Goal: Ask a question: Seek information or help from site administrators or community

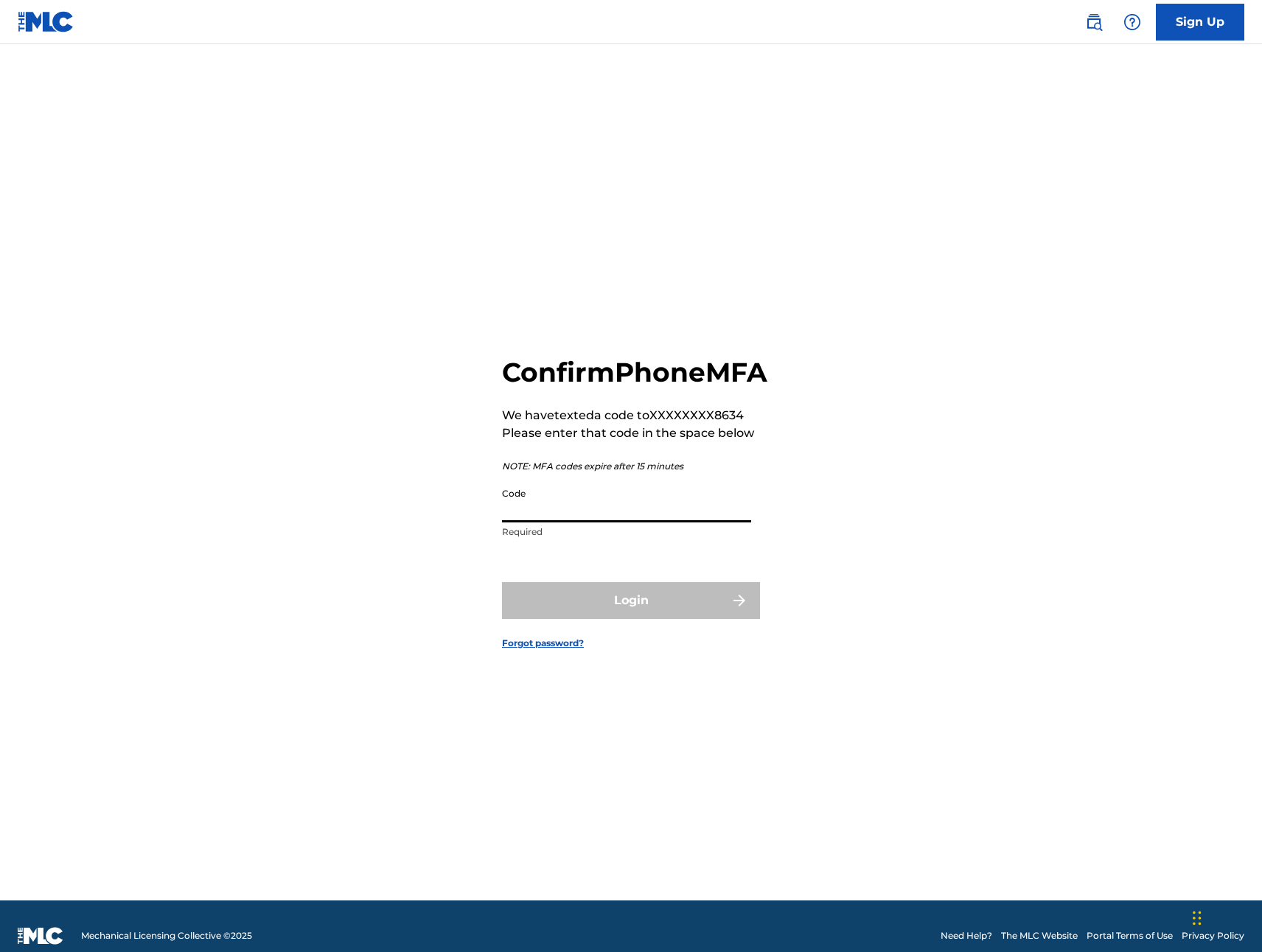
click at [580, 522] on input "Code" at bounding box center [627, 501] width 250 height 42
click at [853, 426] on div "Confirm Phone MFA We have texted a code to XXXXXXXX8634 Please enter that code …" at bounding box center [630, 490] width 1032 height 819
click at [627, 638] on form "Confirm Phone MFA We have texted a code to XXXXXXXX8634 Please enter that code …" at bounding box center [631, 490] width 258 height 819
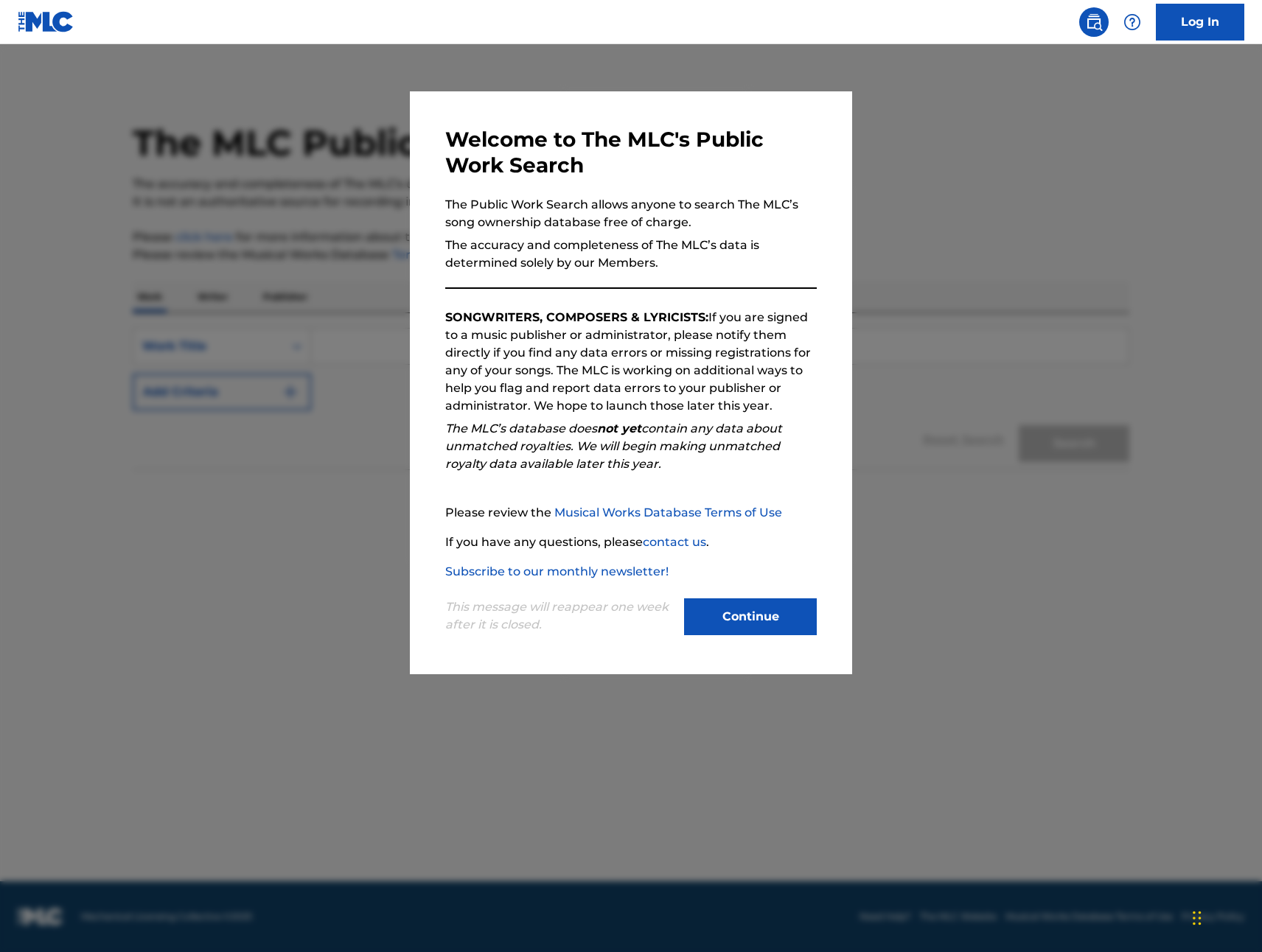
click at [767, 607] on button "Continue" at bounding box center [750, 617] width 133 height 37
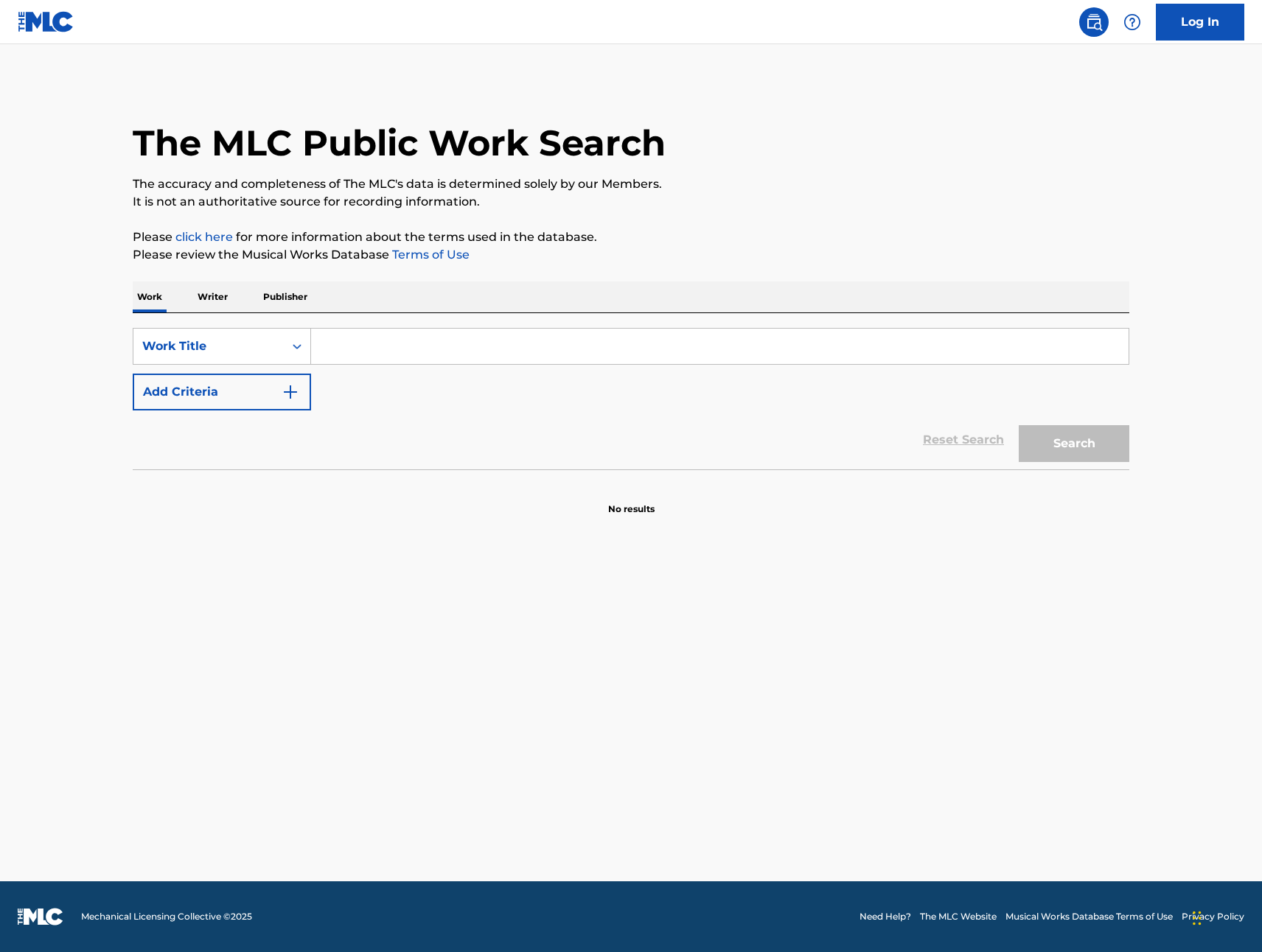
click at [416, 349] on input "Search Form" at bounding box center [720, 346] width 817 height 35
click at [225, 300] on p "Writer" at bounding box center [213, 297] width 39 height 31
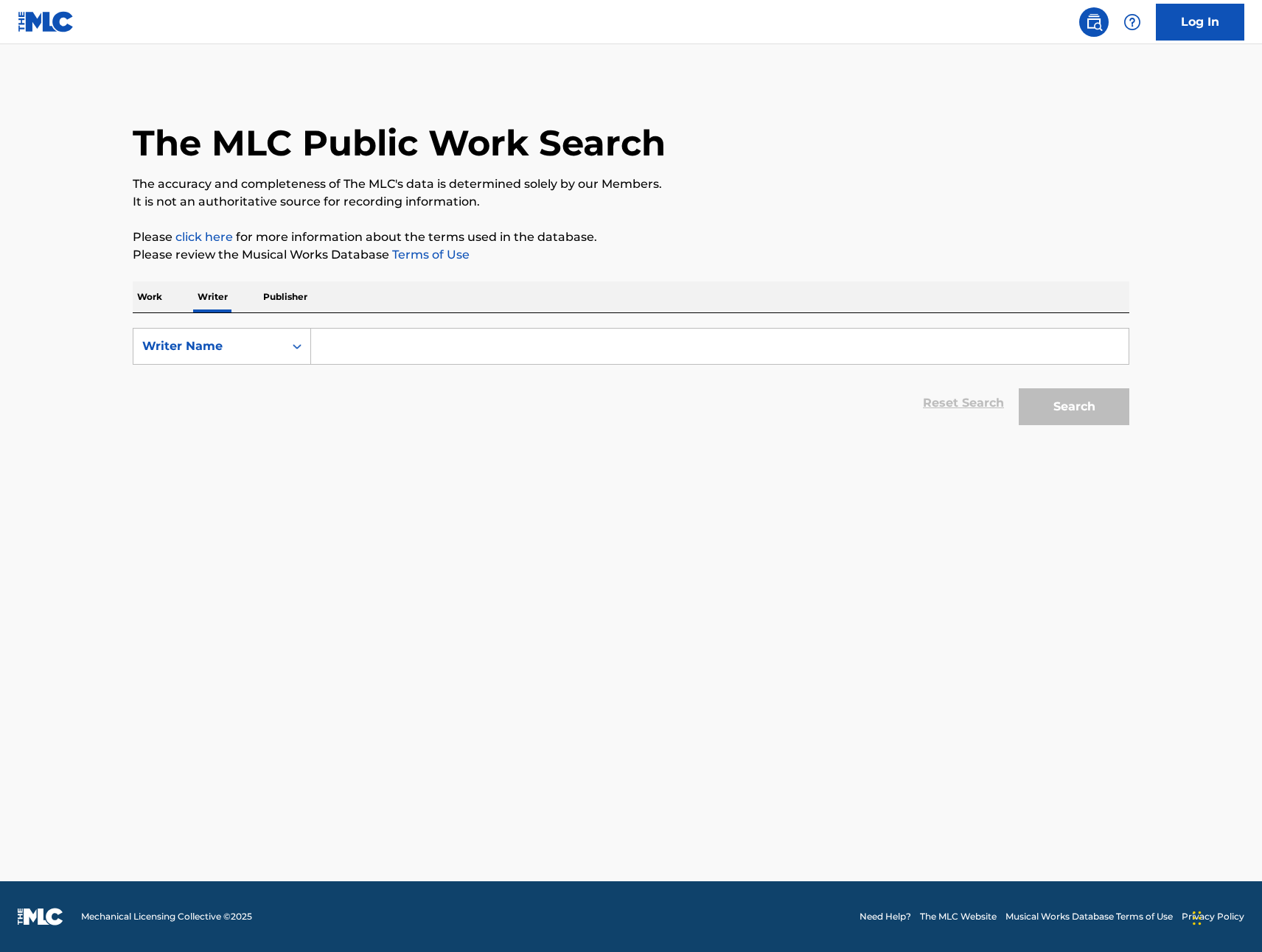
click at [165, 300] on p "Work" at bounding box center [149, 297] width 34 height 31
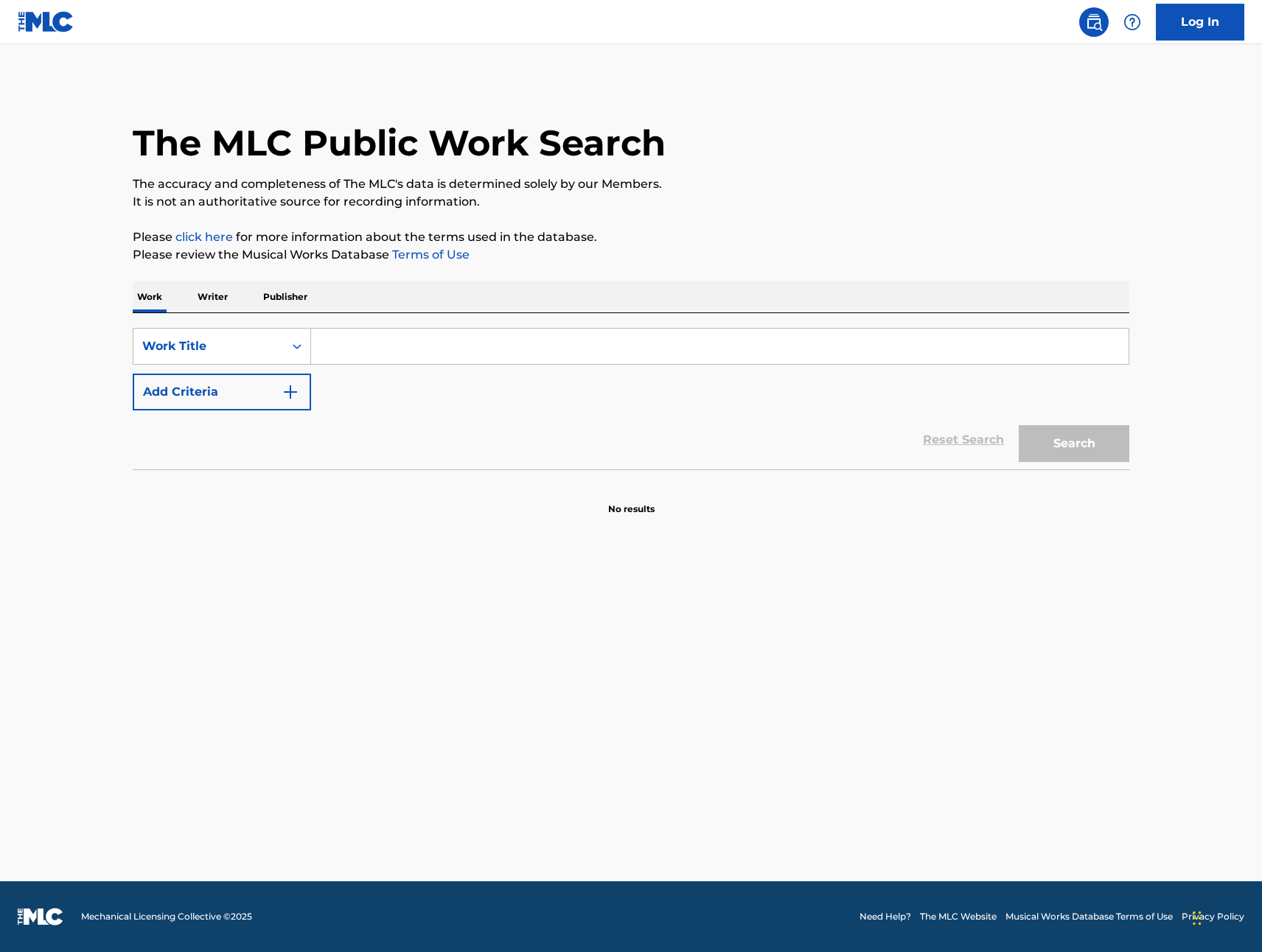
click at [411, 345] on input "Search Form" at bounding box center [720, 346] width 817 height 35
type input "b"
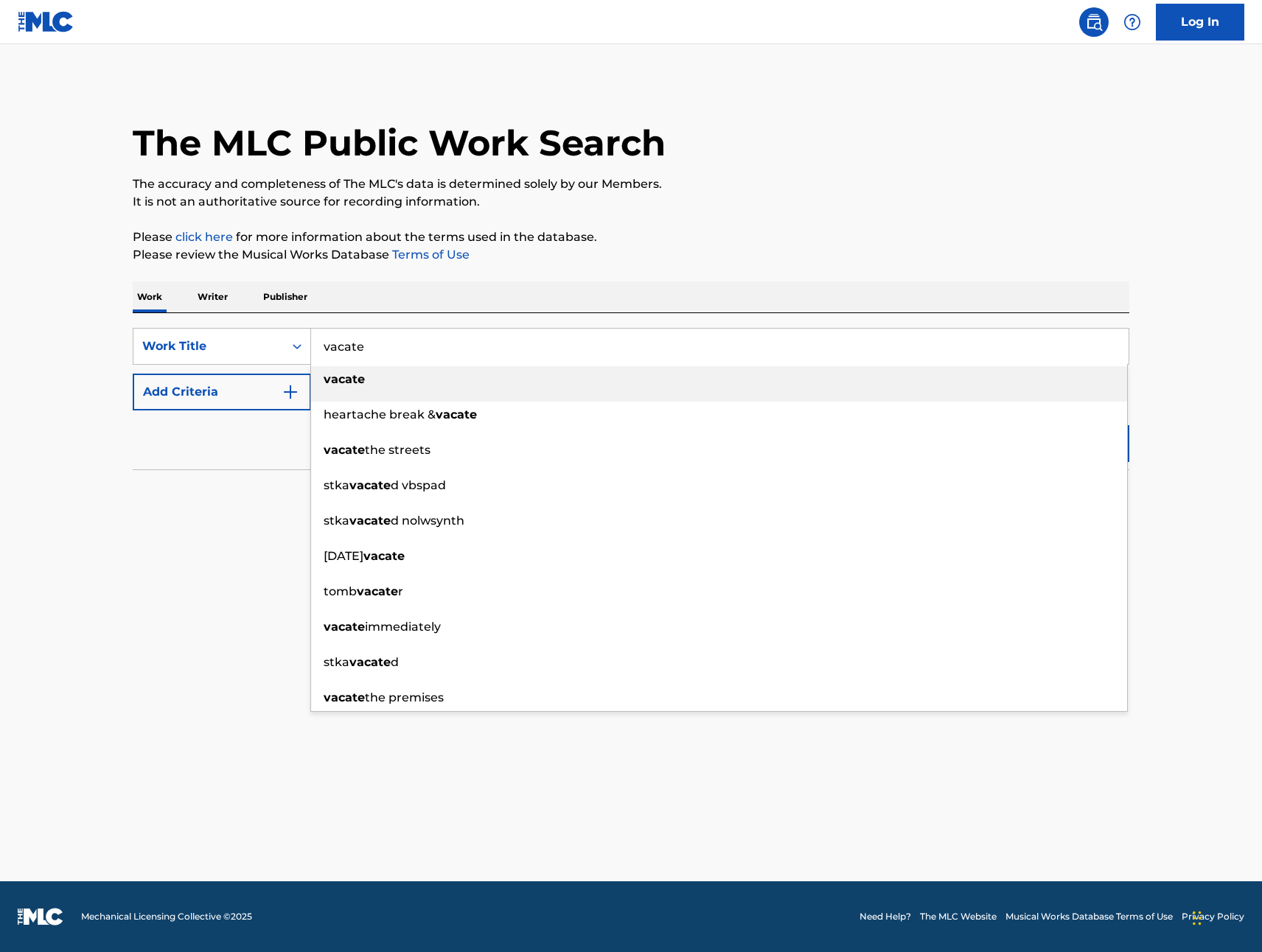
click at [404, 375] on div "vacate" at bounding box center [719, 380] width 816 height 27
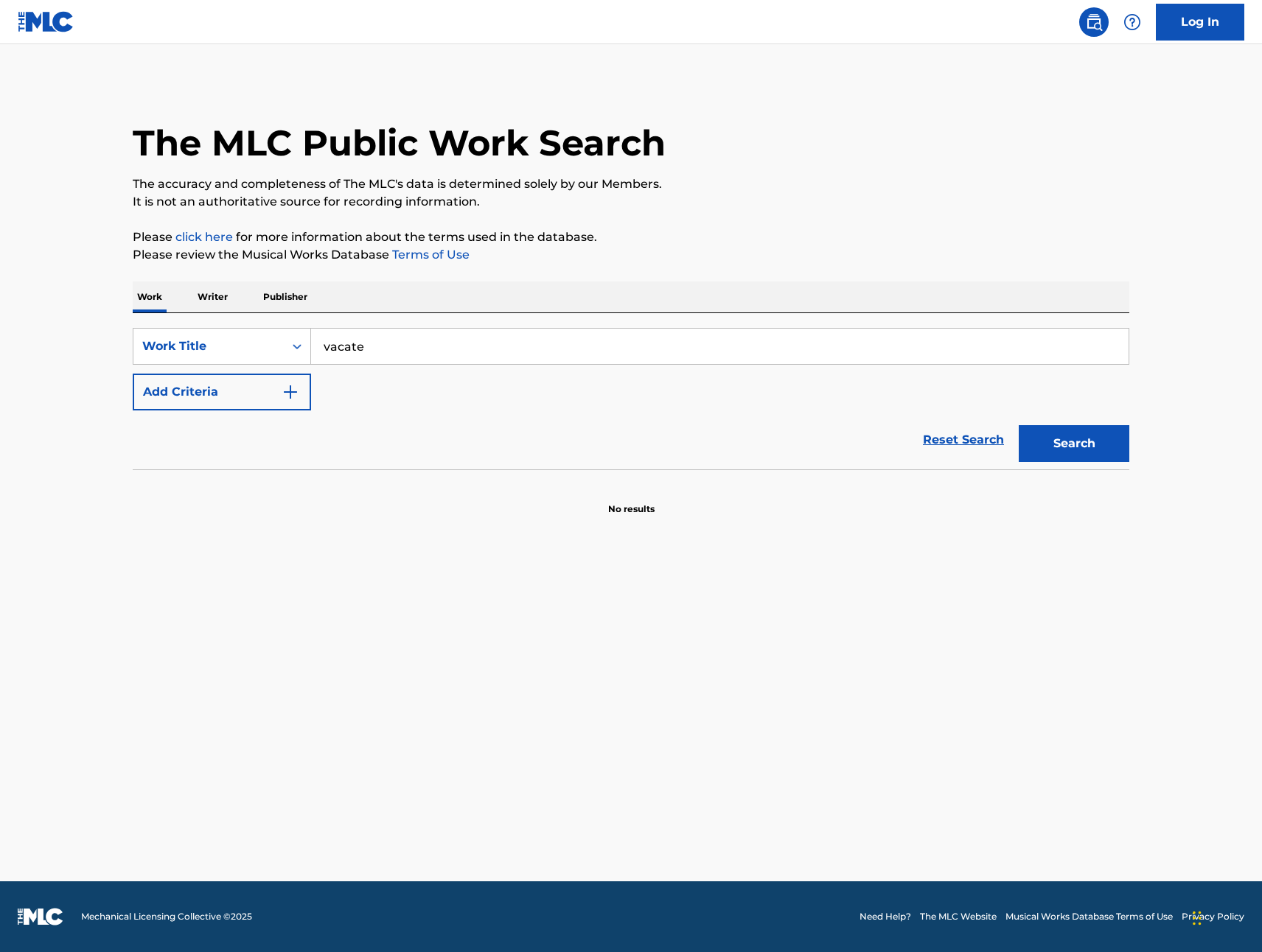
click at [1074, 447] on button "Search" at bounding box center [1074, 443] width 111 height 37
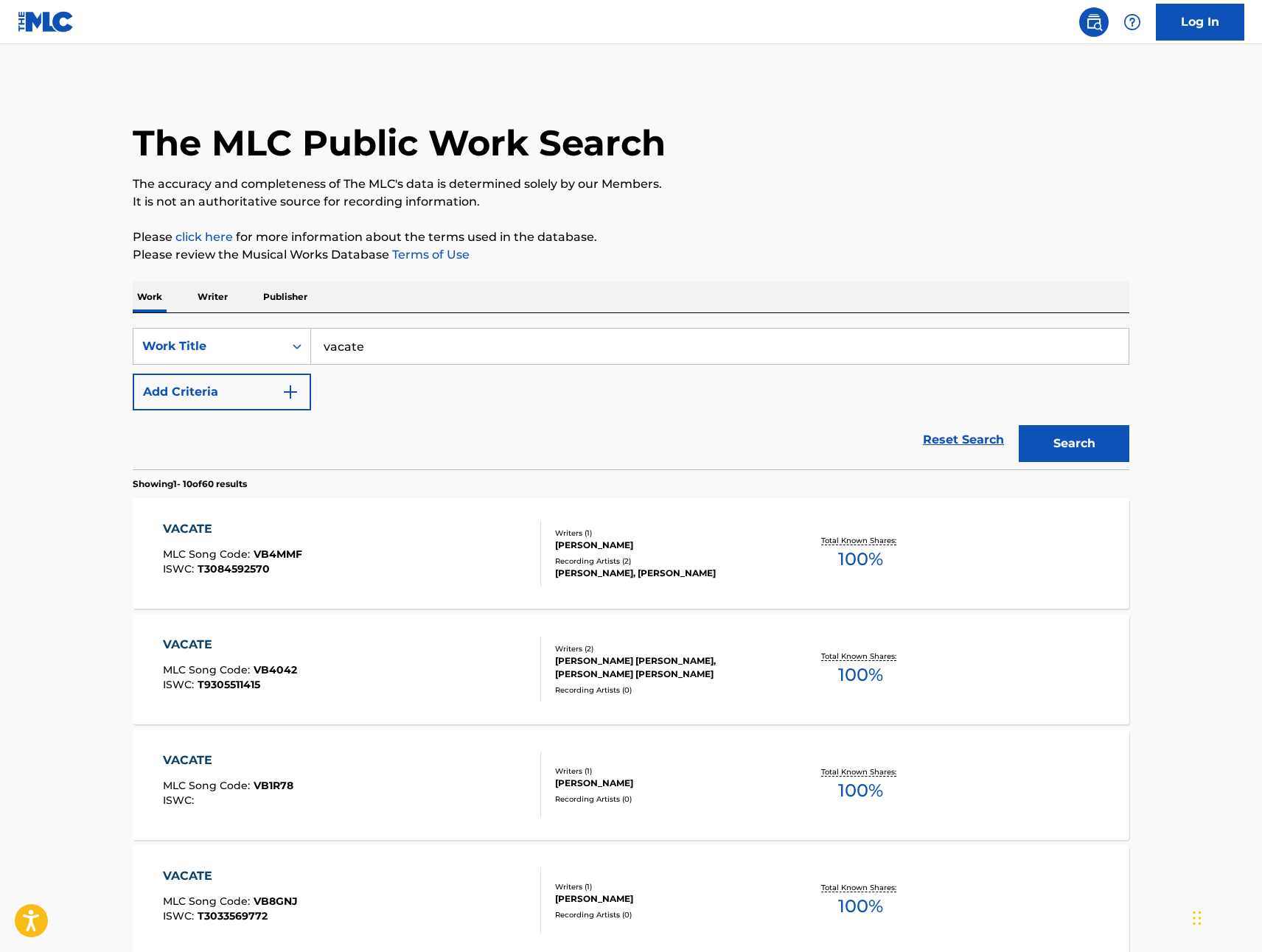
scroll to position [3, 0]
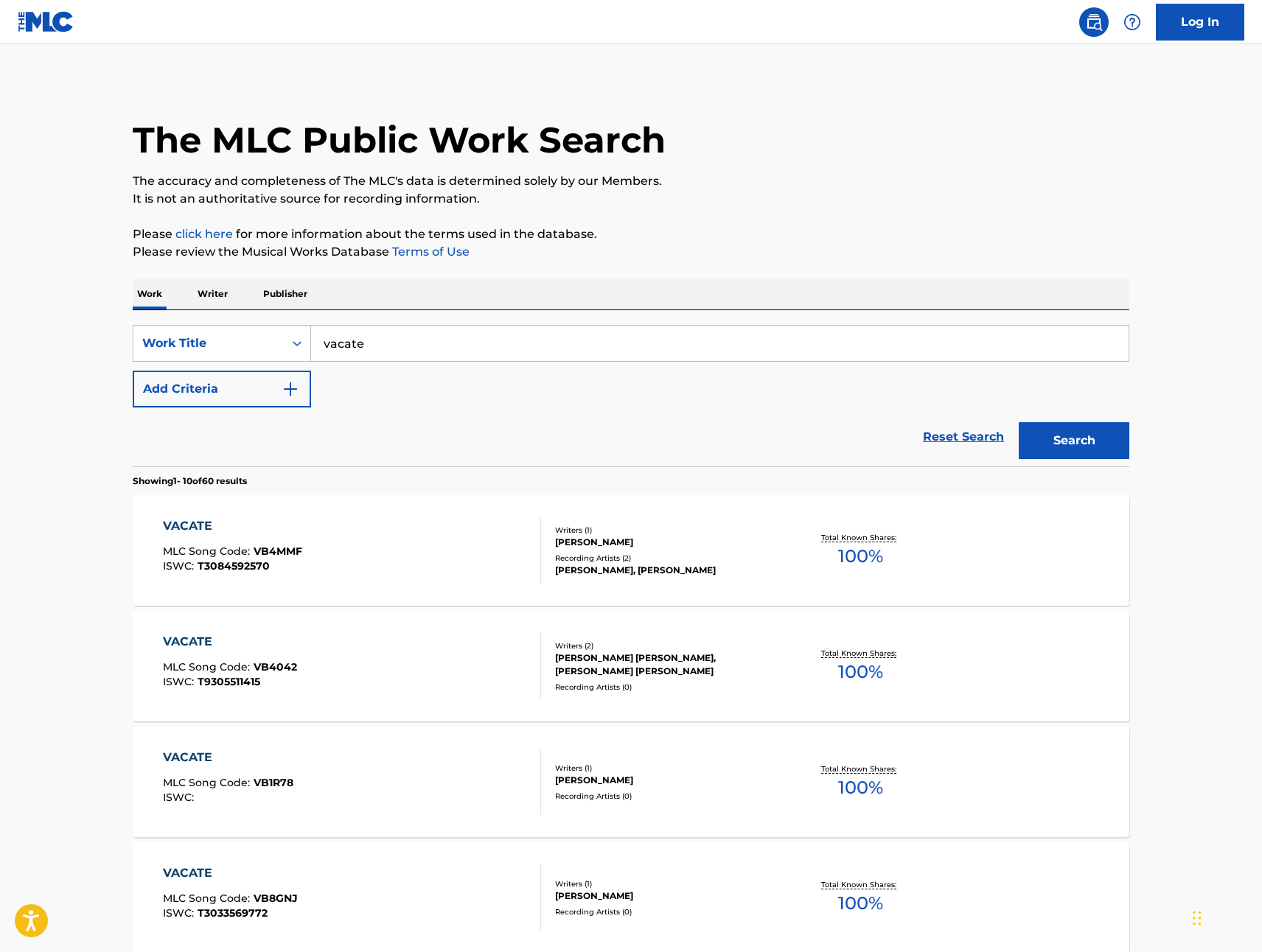
click at [343, 346] on input "vacate" at bounding box center [720, 343] width 817 height 35
type input "vakate"
click at [379, 376] on div "vakate" at bounding box center [719, 377] width 816 height 27
click at [393, 349] on input "vakate" at bounding box center [720, 343] width 817 height 35
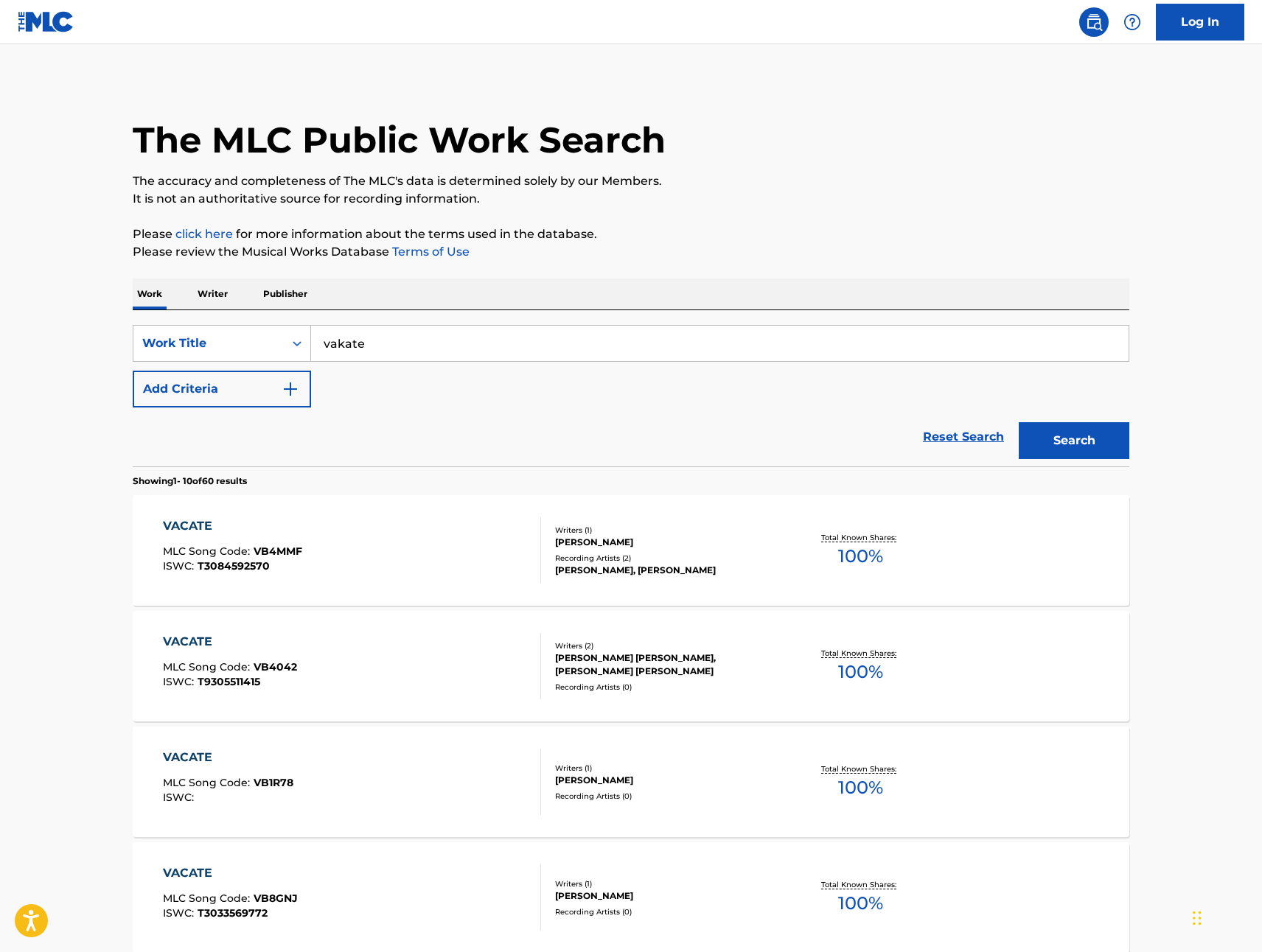
click at [1019, 423] on button "Search" at bounding box center [1074, 441] width 111 height 37
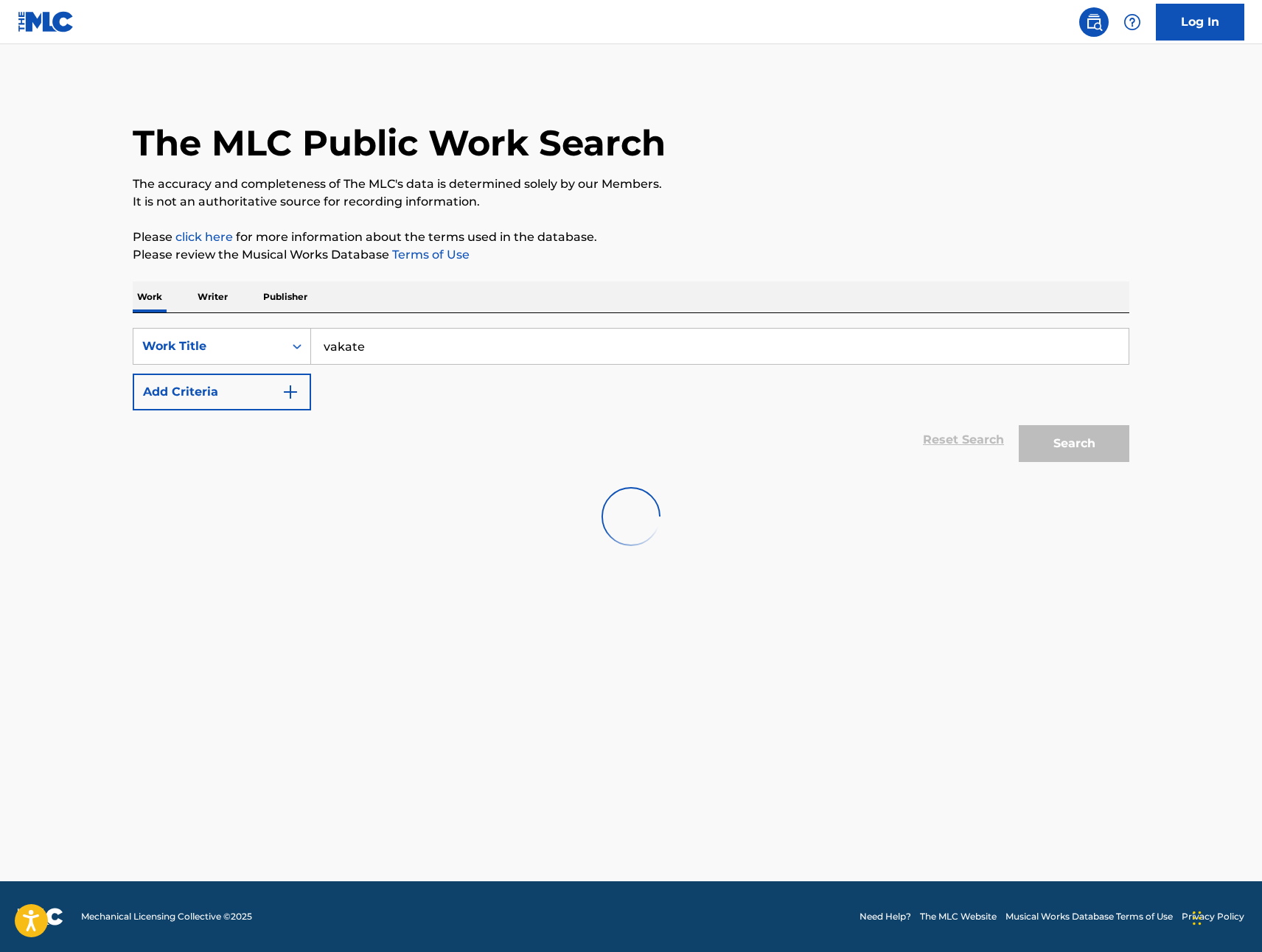
scroll to position [0, 0]
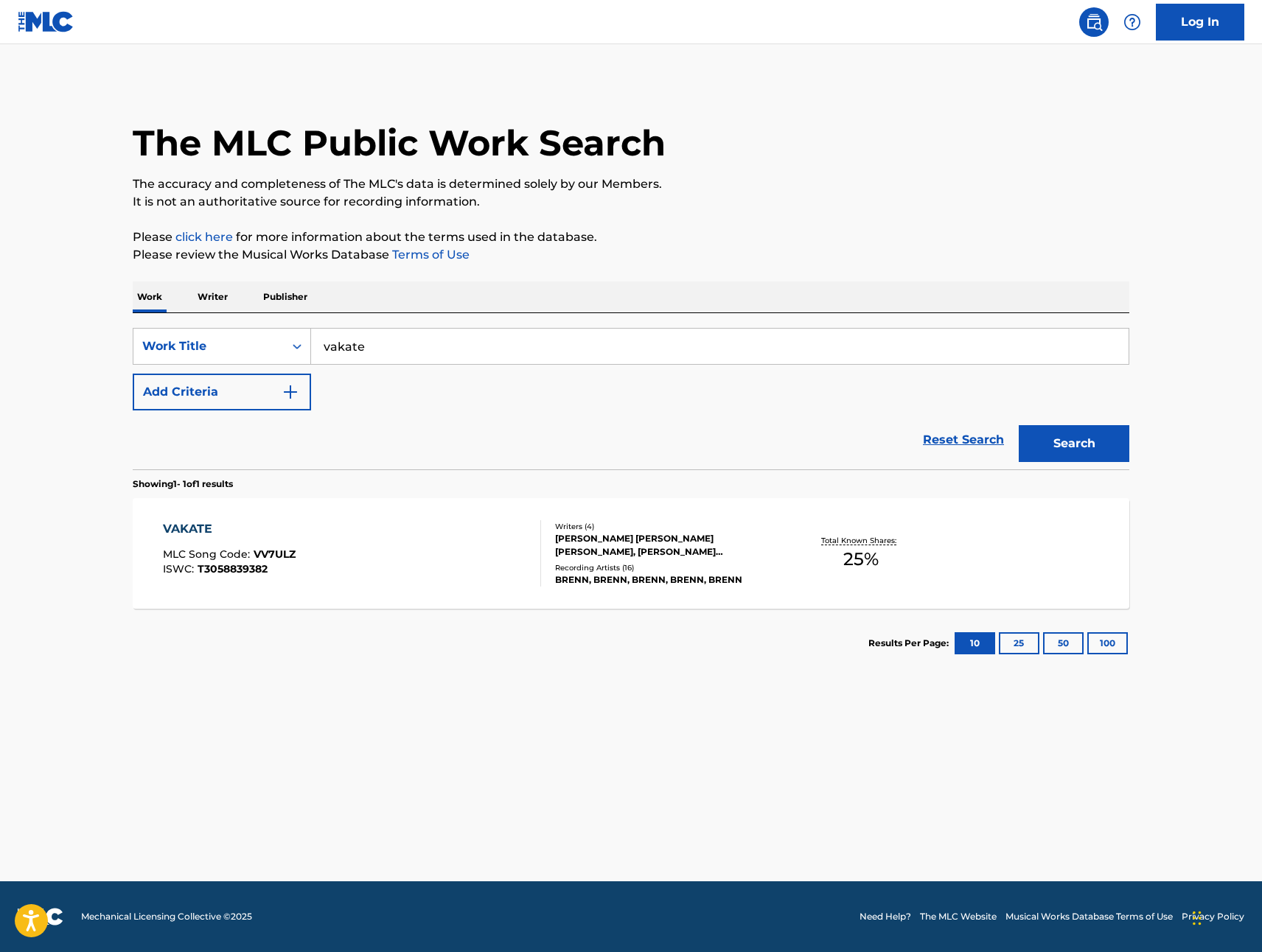
click at [172, 525] on div "VAKATE" at bounding box center [229, 529] width 133 height 18
click at [335, 349] on input "vakate" at bounding box center [720, 346] width 817 height 35
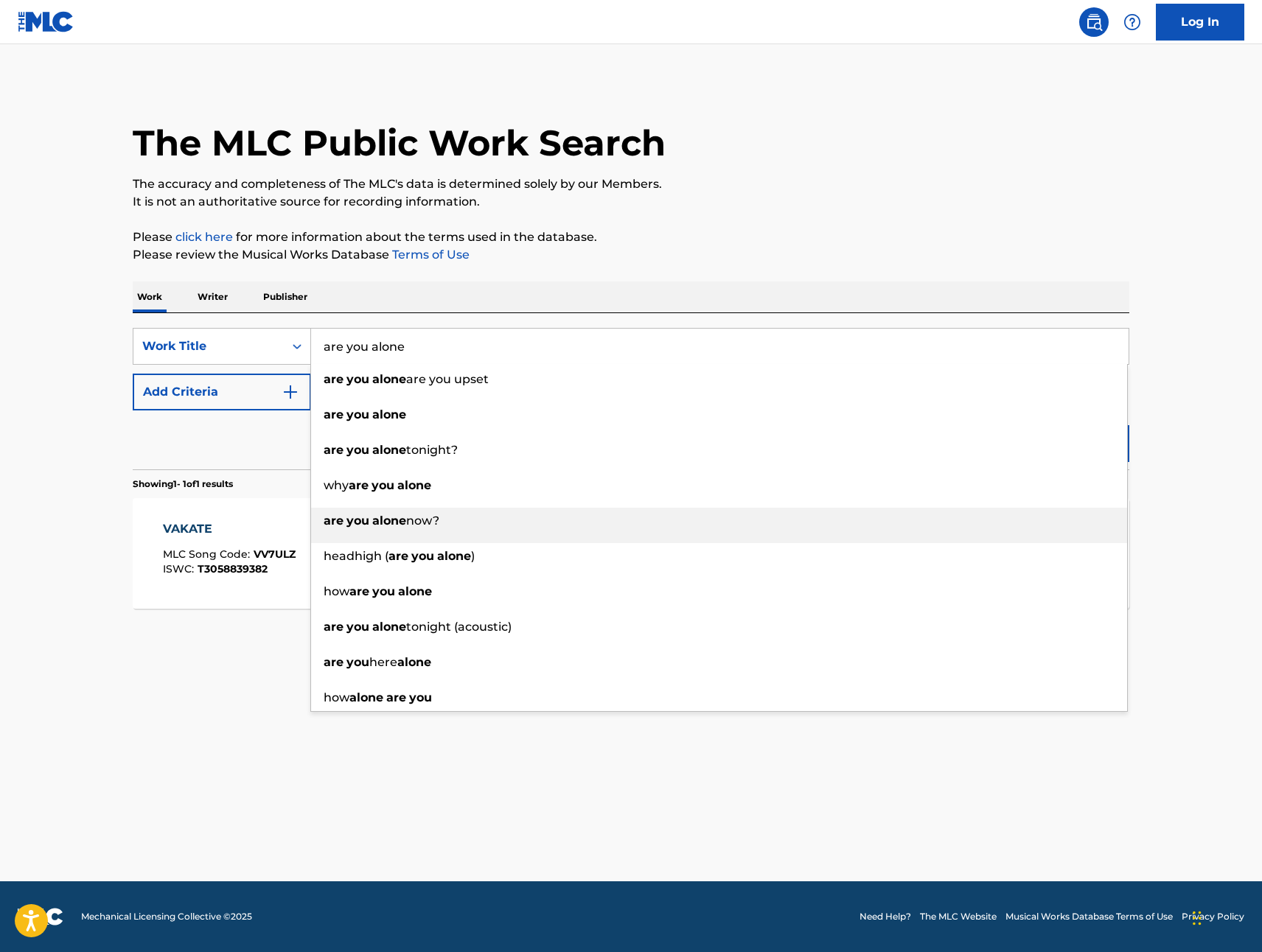
click at [350, 525] on strong "you" at bounding box center [357, 521] width 23 height 14
type input "are you alone now?"
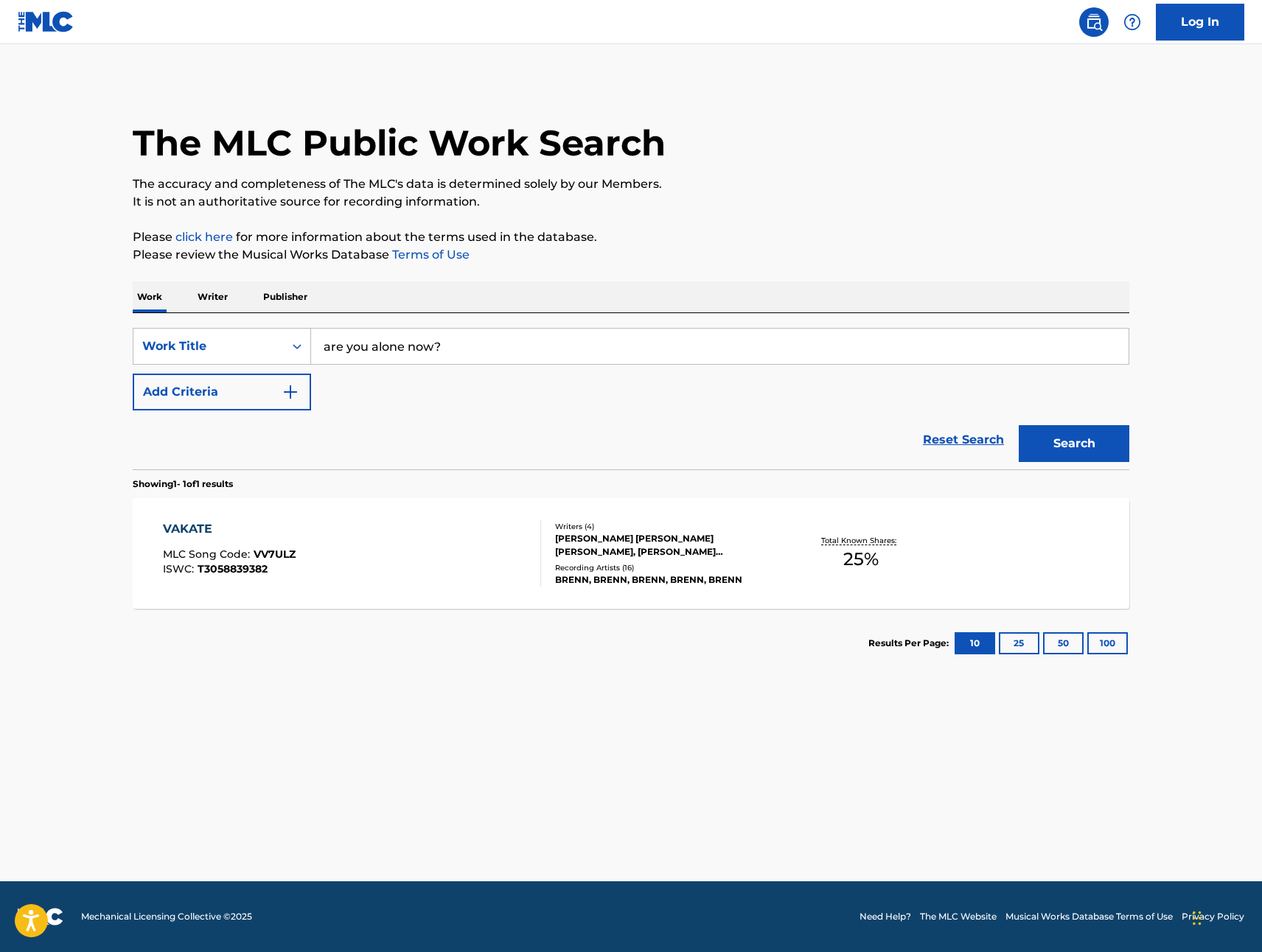
click at [1083, 455] on button "Search" at bounding box center [1074, 443] width 111 height 37
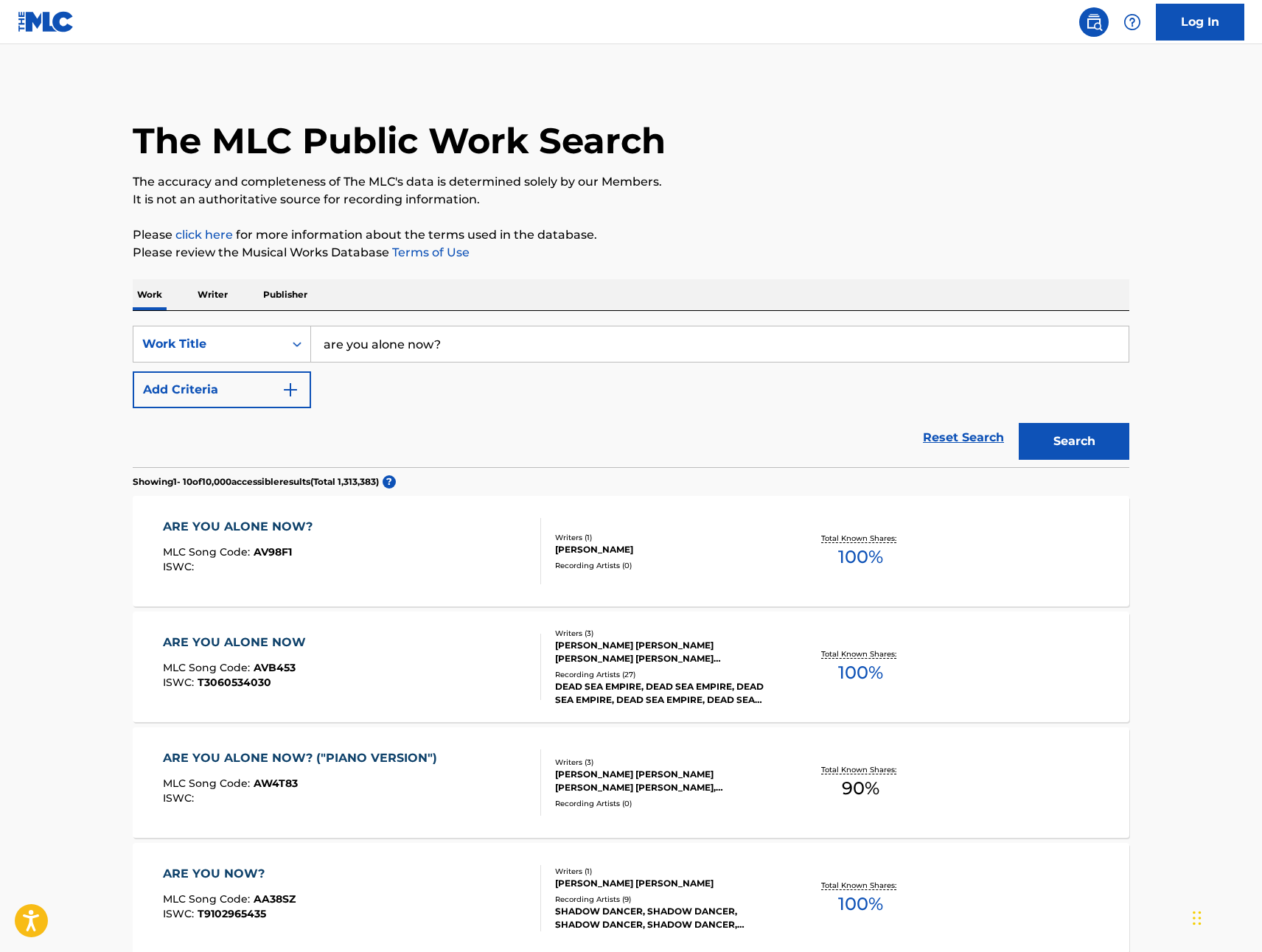
scroll to position [3, 0]
click at [203, 639] on div "ARE YOU ALONE NOW" at bounding box center [238, 642] width 151 height 18
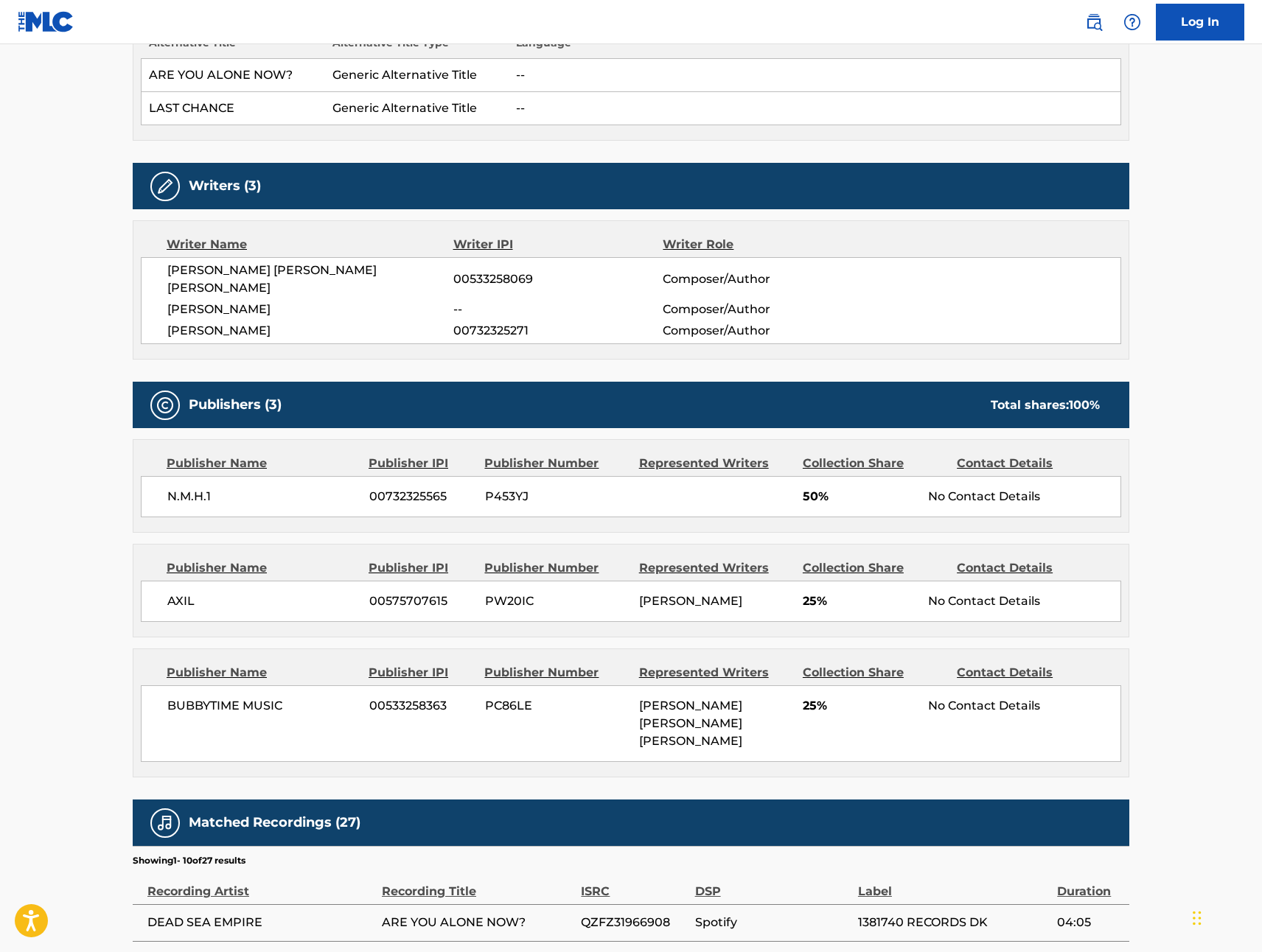
scroll to position [474, 0]
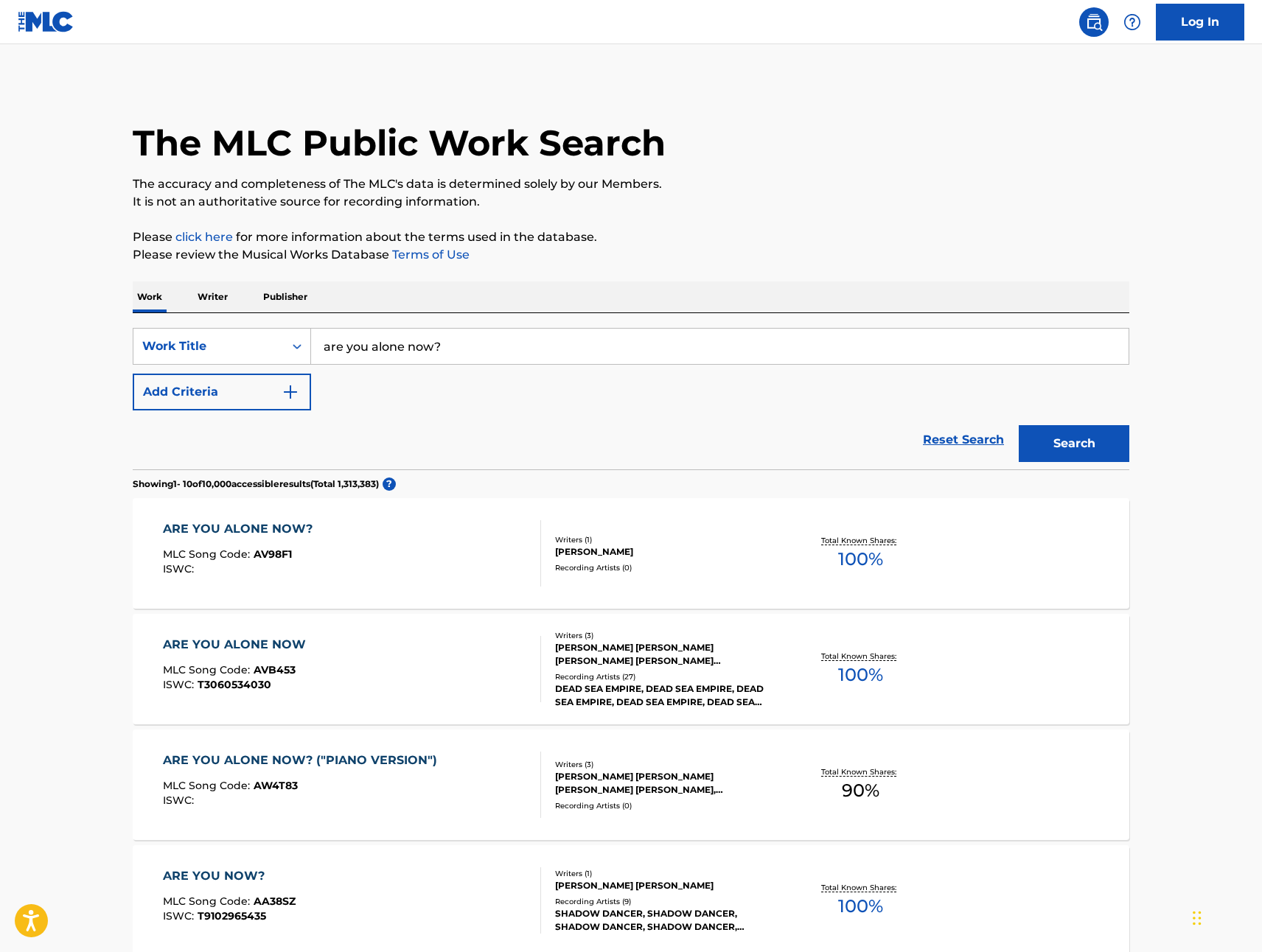
click at [1090, 23] on img at bounding box center [1094, 22] width 18 height 18
click at [219, 235] on link "click here" at bounding box center [204, 237] width 58 height 14
click at [1202, 27] on link "Log In" at bounding box center [1200, 22] width 88 height 37
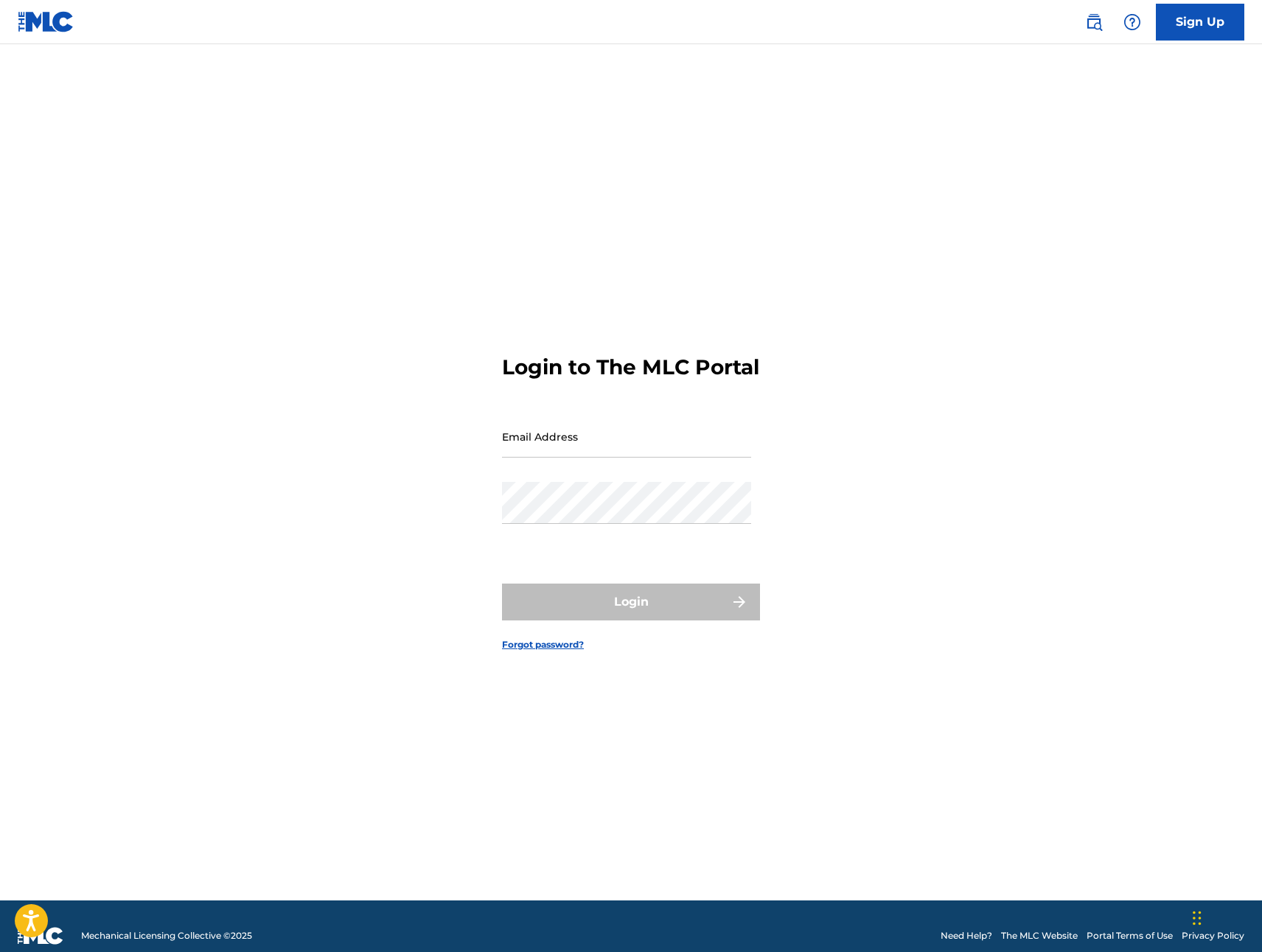
click at [649, 453] on input "Email Address" at bounding box center [627, 437] width 250 height 42
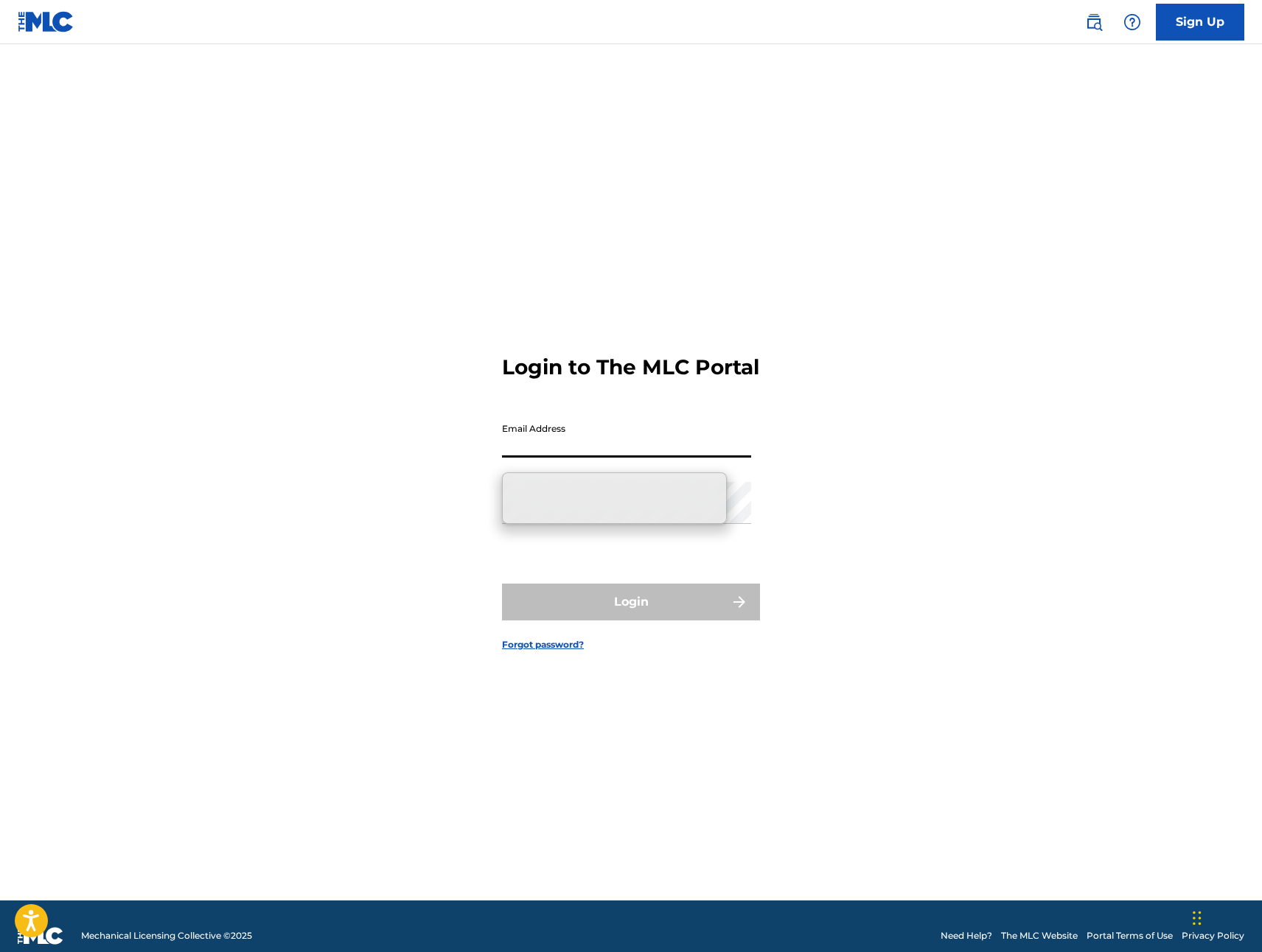
type input "[EMAIL_ADDRESS][DOMAIN_NAME]"
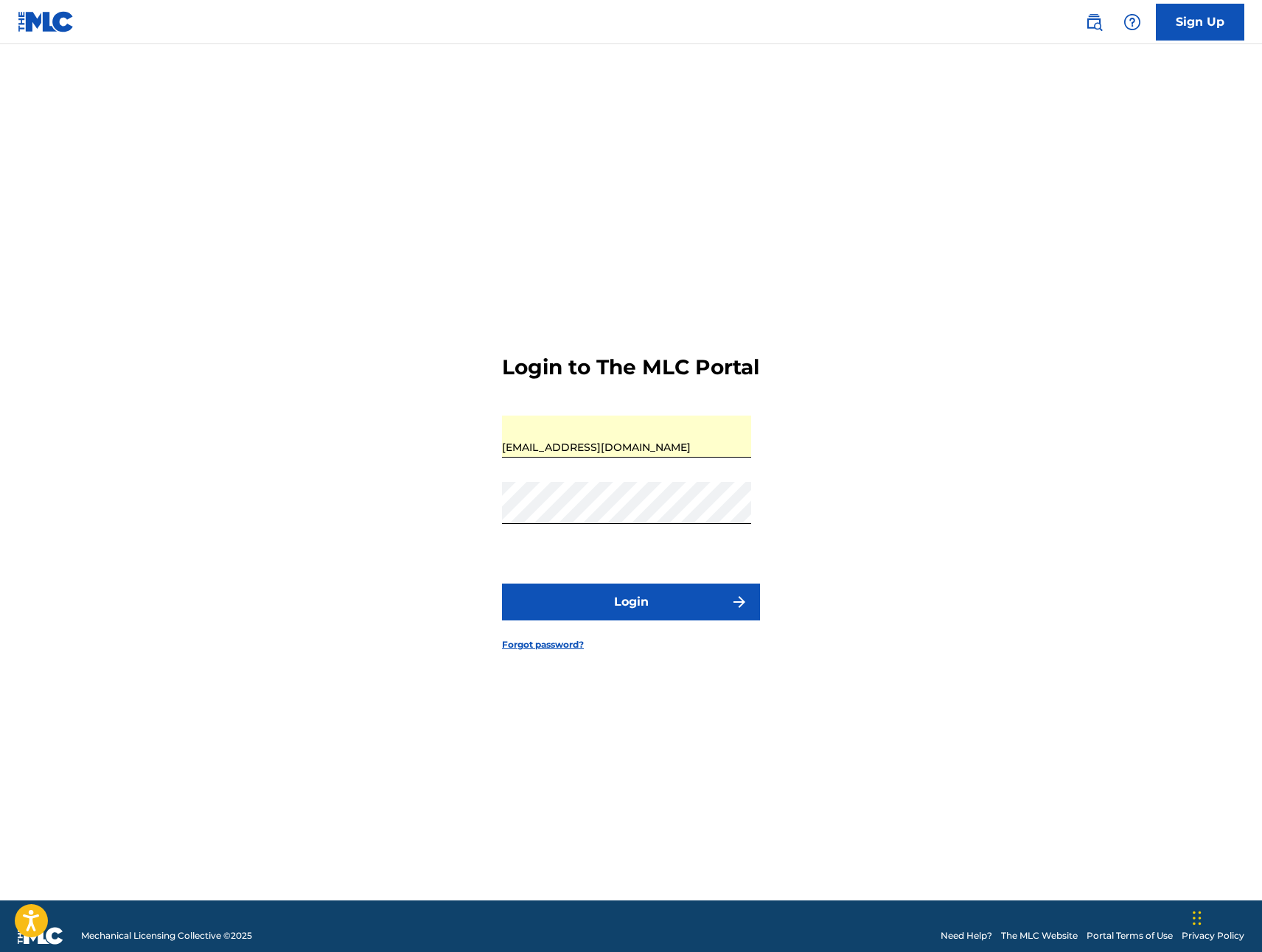
click at [588, 613] on button "Login" at bounding box center [631, 602] width 258 height 37
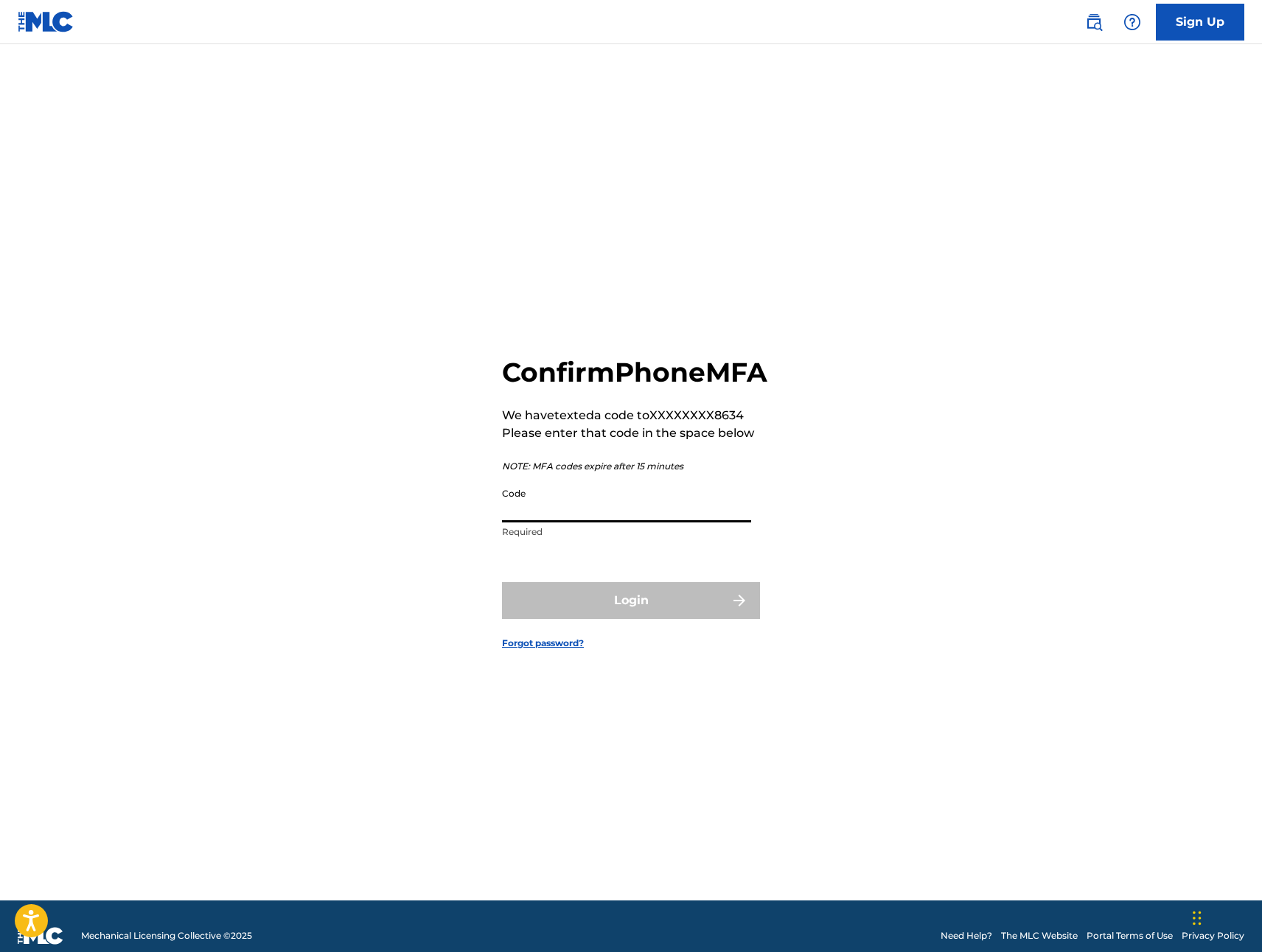
click at [582, 522] on input "Code" at bounding box center [627, 501] width 250 height 42
click at [348, 531] on div "Confirm Phone MFA We have texted a code to XXXXXXXX8634 Please enter that code …" at bounding box center [630, 490] width 1032 height 819
click at [1136, 23] on img at bounding box center [1133, 22] width 18 height 18
click at [1119, 65] on link "Contact us" at bounding box center [1133, 62] width 126 height 35
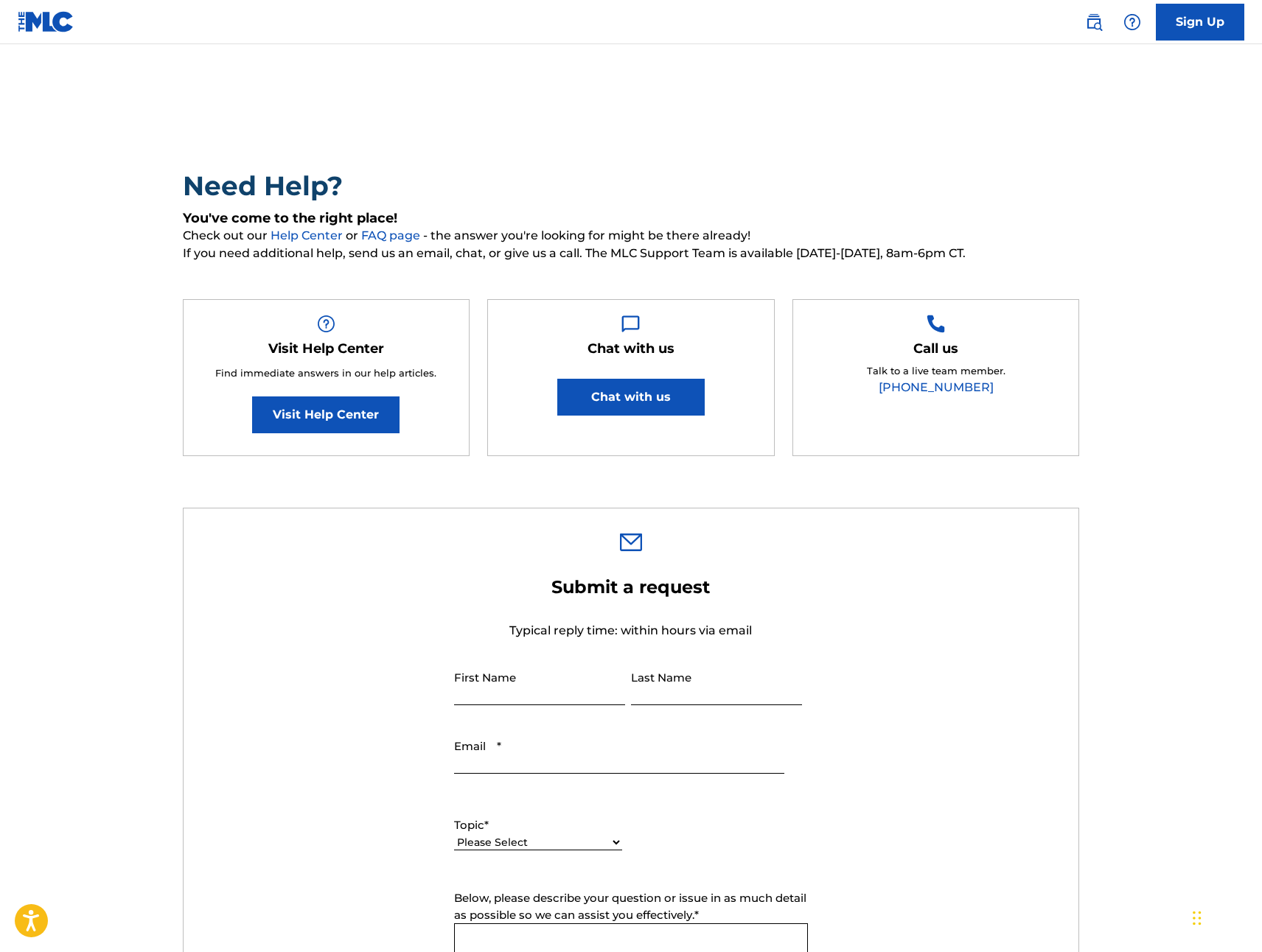
click at [634, 396] on button "Chat with us" at bounding box center [631, 397] width 147 height 37
click at [649, 405] on button "Chat with us" at bounding box center [631, 397] width 147 height 37
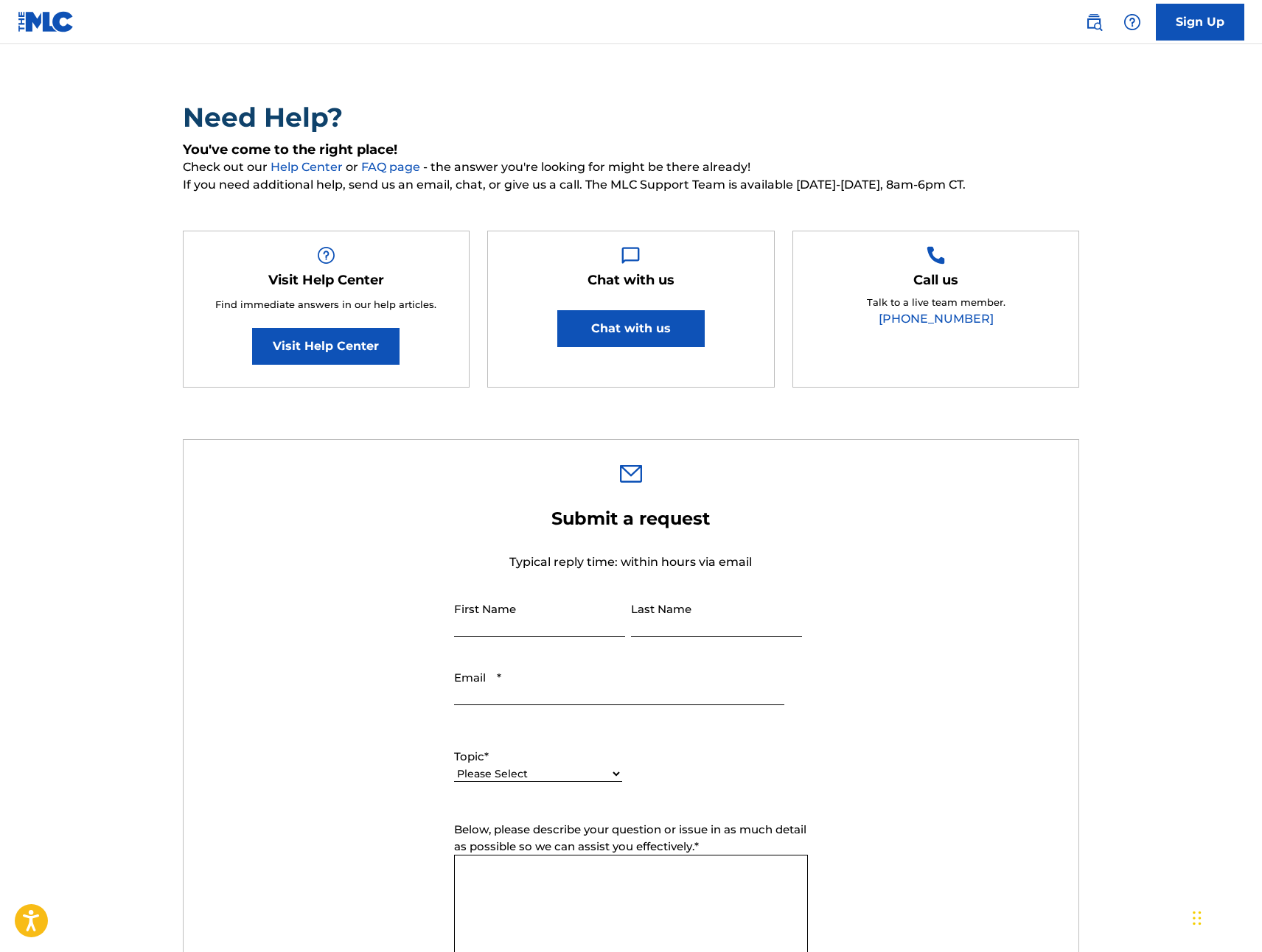
scroll to position [239, 0]
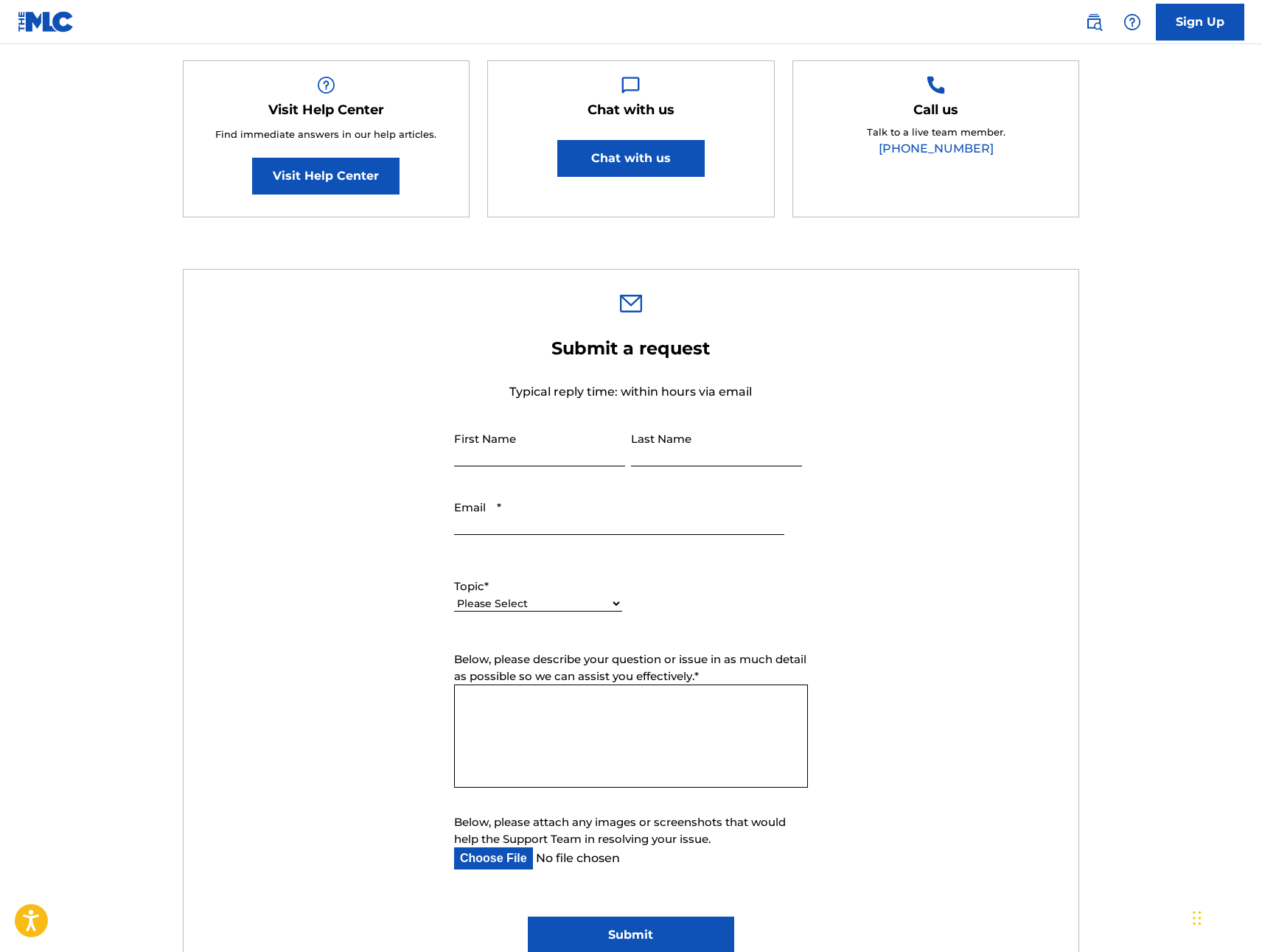
click at [502, 451] on input "First Name" at bounding box center [539, 445] width 171 height 42
type input "[PERSON_NAME]"
type input "[EMAIL_ADDRESS][DOMAIN_NAME]"
click at [525, 607] on select "Please Select I need help with my account I need help with managing my catalog …" at bounding box center [538, 604] width 168 height 16
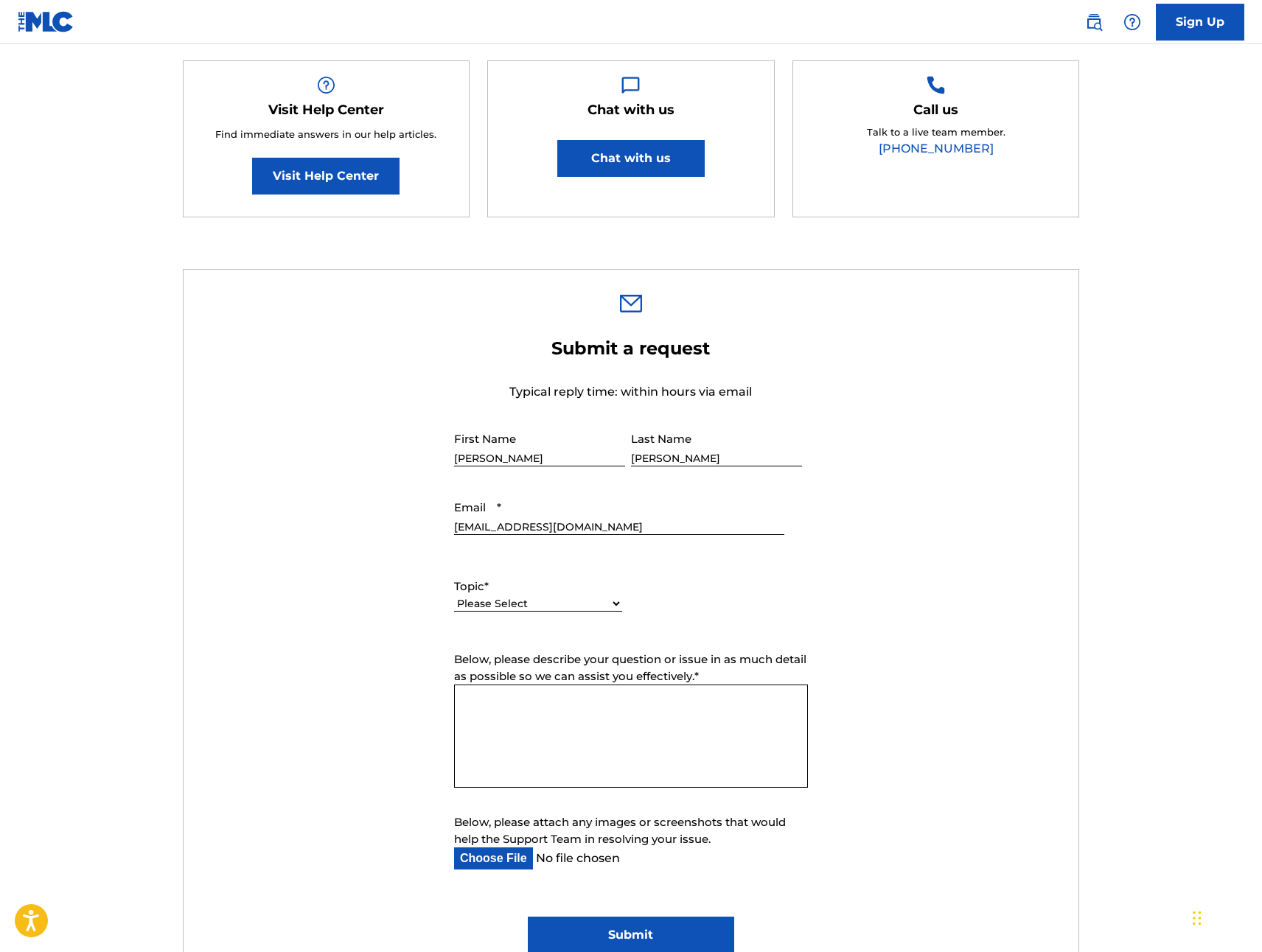
select select "I need help with my account"
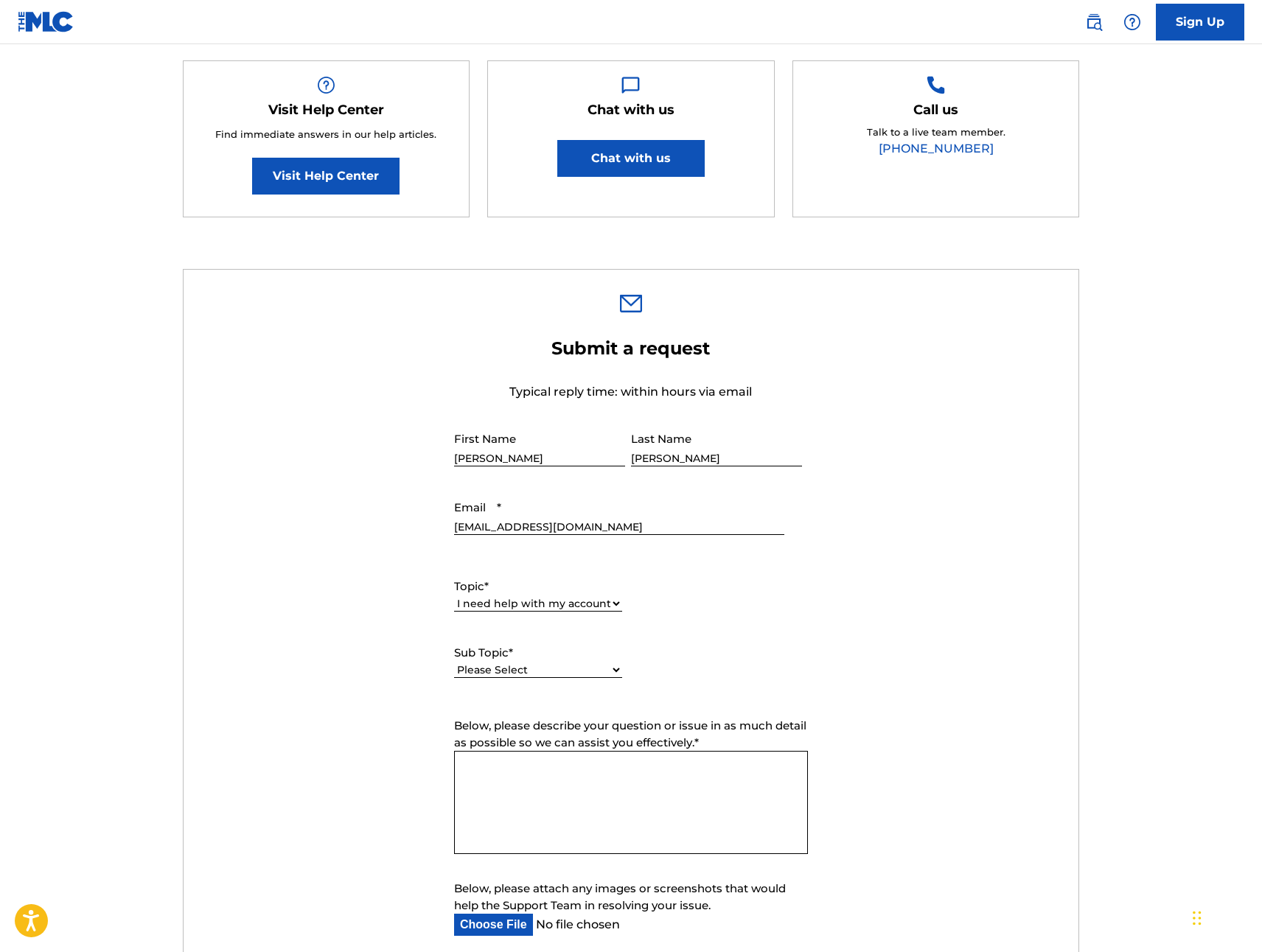
click at [528, 748] on span "Below, please describe your question or issue in as much detail as possible so …" at bounding box center [630, 734] width 353 height 31
click at [529, 672] on select "Please Select I need help with my user account I can't log in to my user accoun…" at bounding box center [538, 671] width 168 height 16
click at [556, 672] on select "Please Select I need help with my user account I can't log in to my user accoun…" at bounding box center [538, 671] width 168 height 16
select select "I can't log in to my user account"
click at [517, 802] on textarea "Below, please describe your question or issue in as much detail as possible so …" at bounding box center [631, 802] width 354 height 103
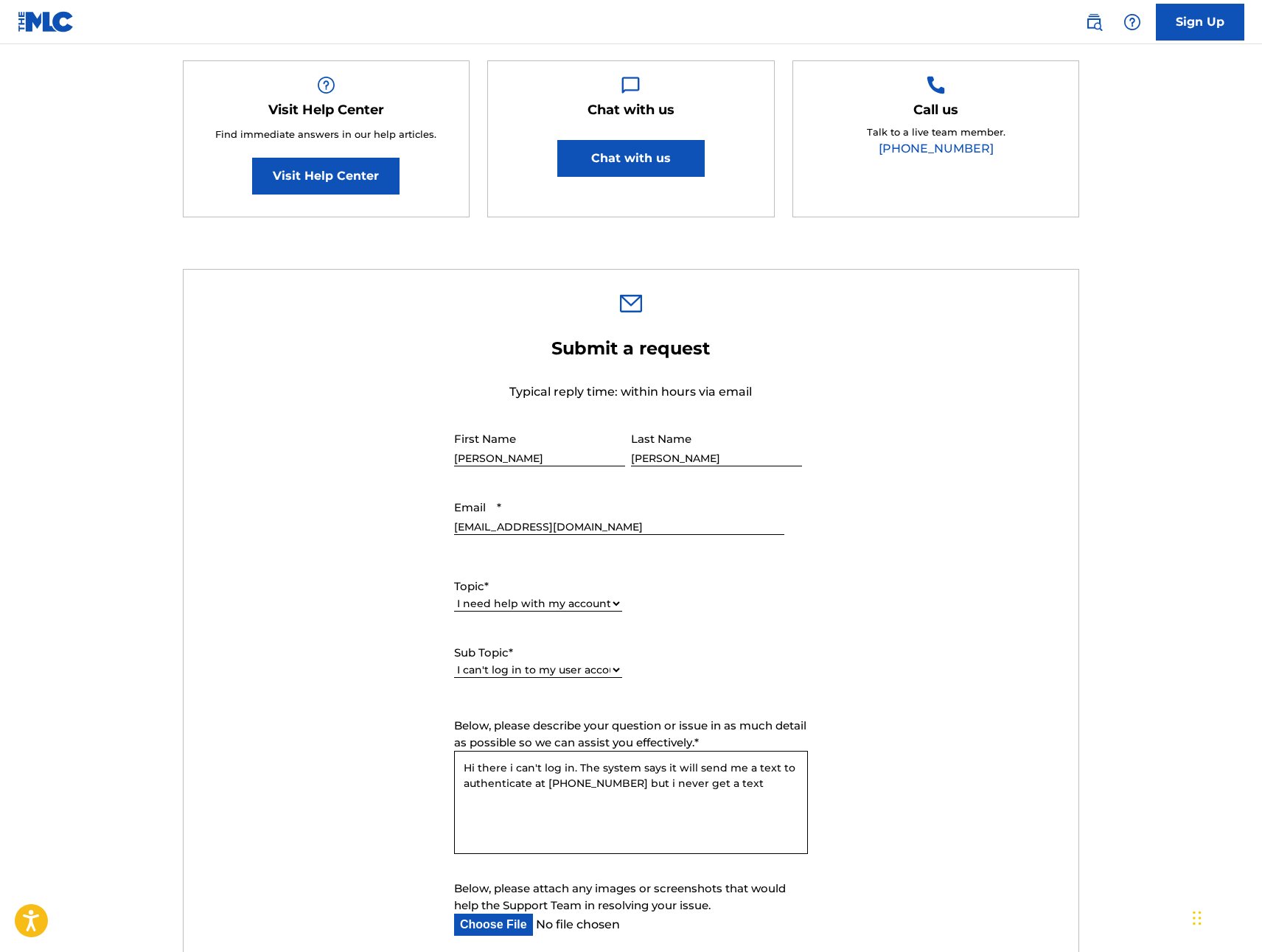
click at [739, 790] on textarea "Hi there i can't log in. The system says it will send me a text to authenticate…" at bounding box center [631, 802] width 354 height 103
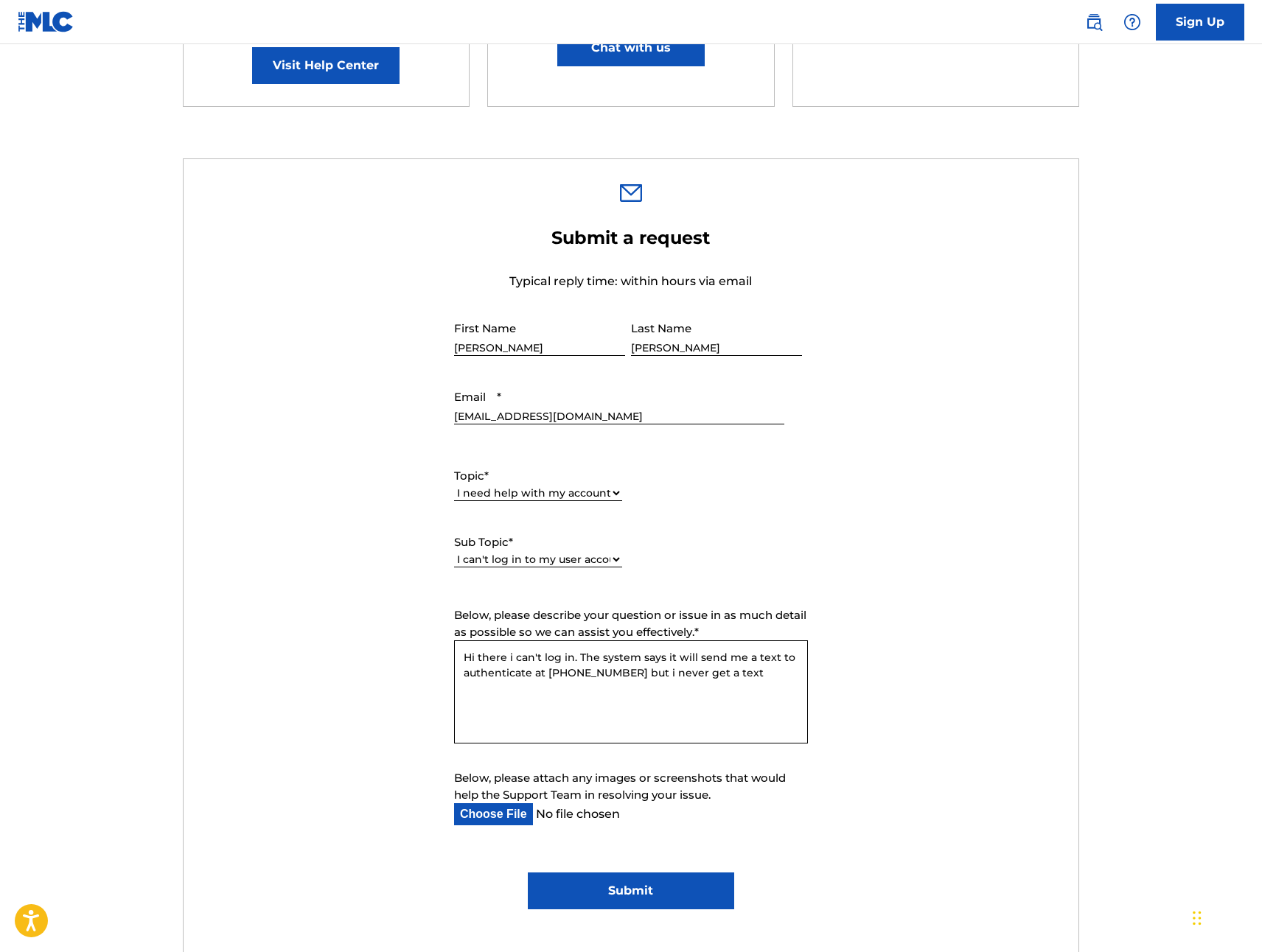
scroll to position [353, 0]
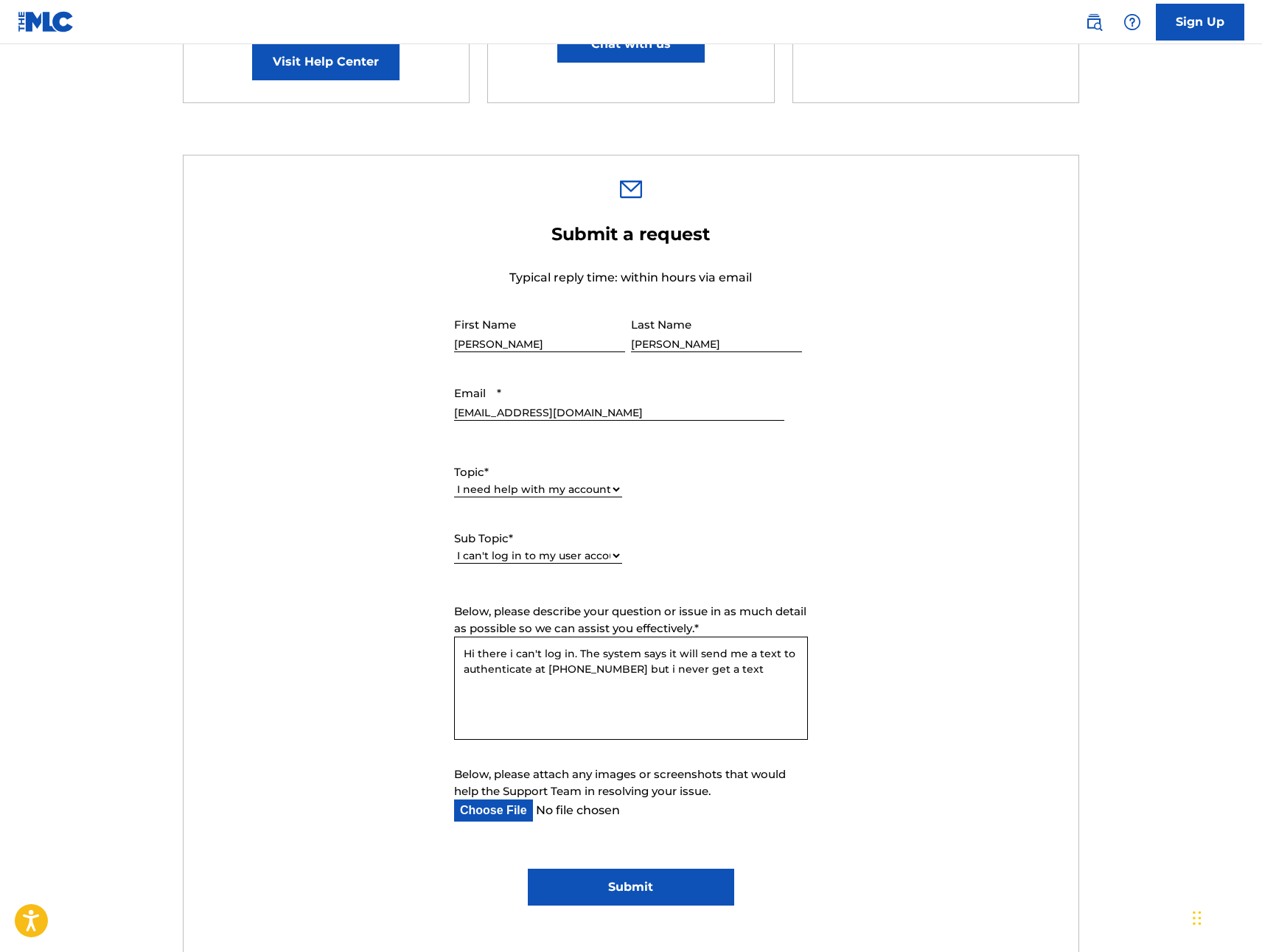
type textarea "Hi there i can't log in. The system says it will send me a text to authenticate…"
click at [633, 881] on input "Submit" at bounding box center [631, 887] width 206 height 37
